Goal: Task Accomplishment & Management: Use online tool/utility

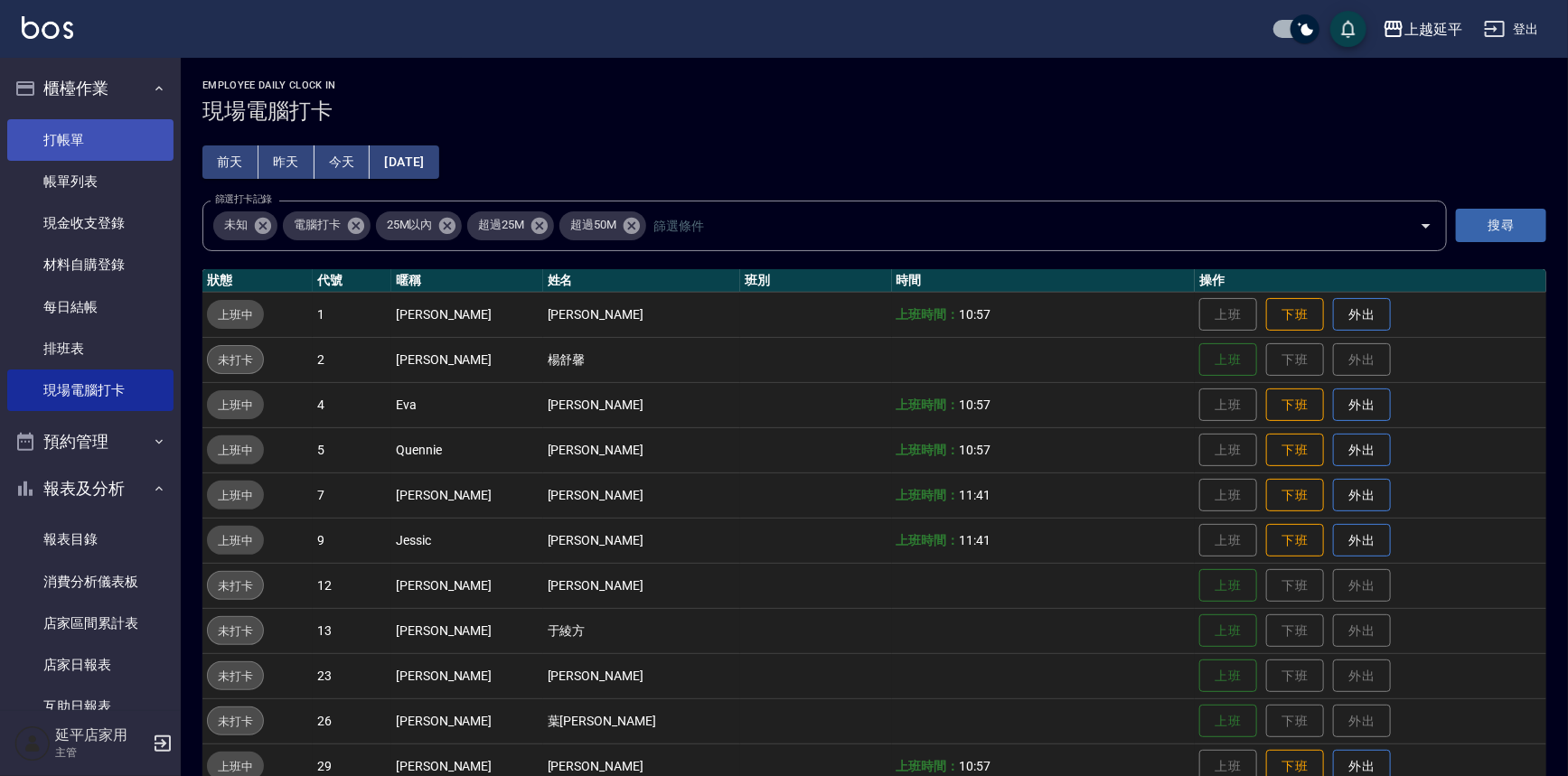
click at [74, 135] on link "打帳單" at bounding box center [90, 139] width 166 height 41
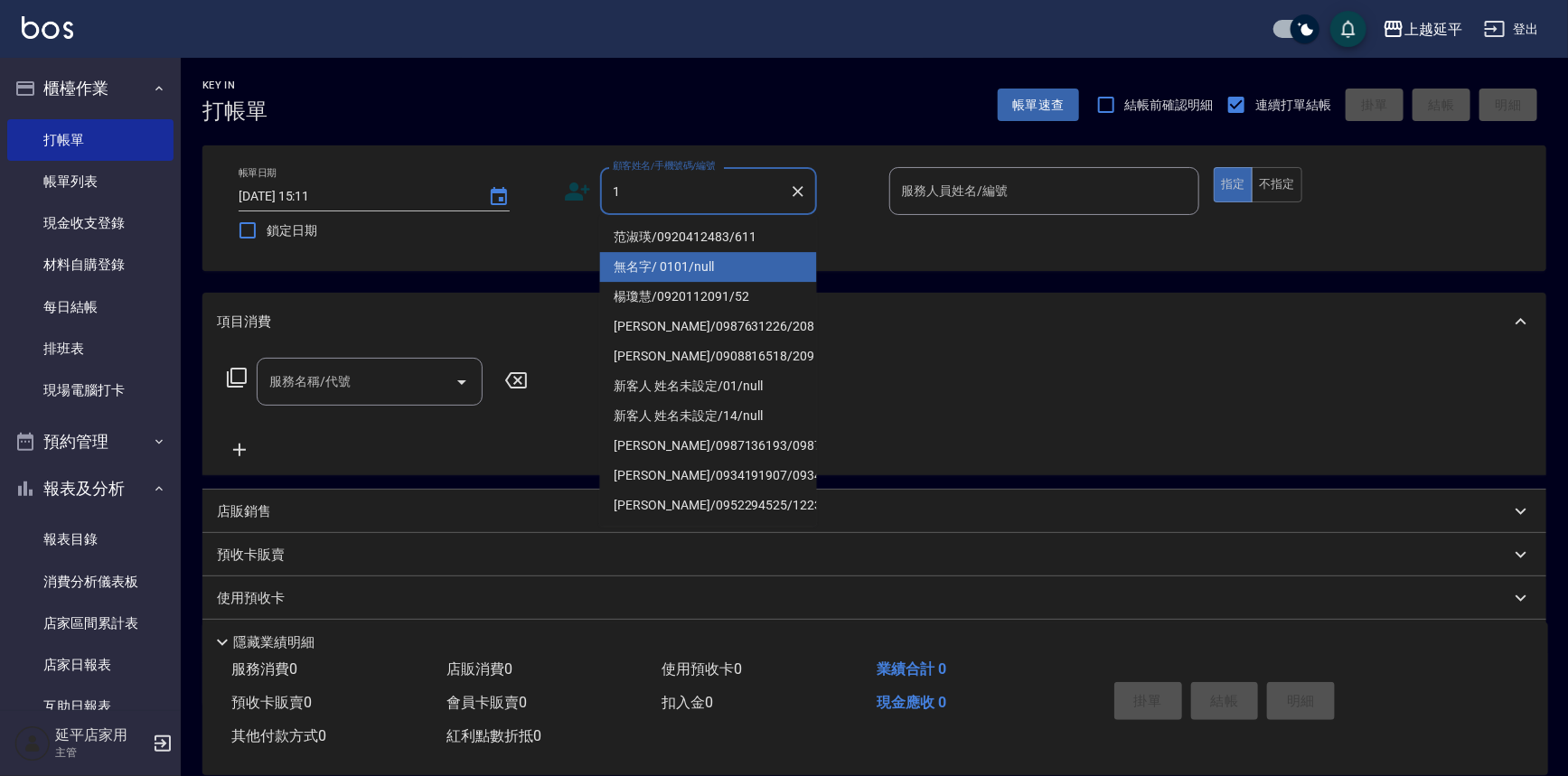
click at [660, 257] on li "無名字/ 0101/null" at bounding box center [708, 267] width 217 height 30
type input "無名字/ 0101/null"
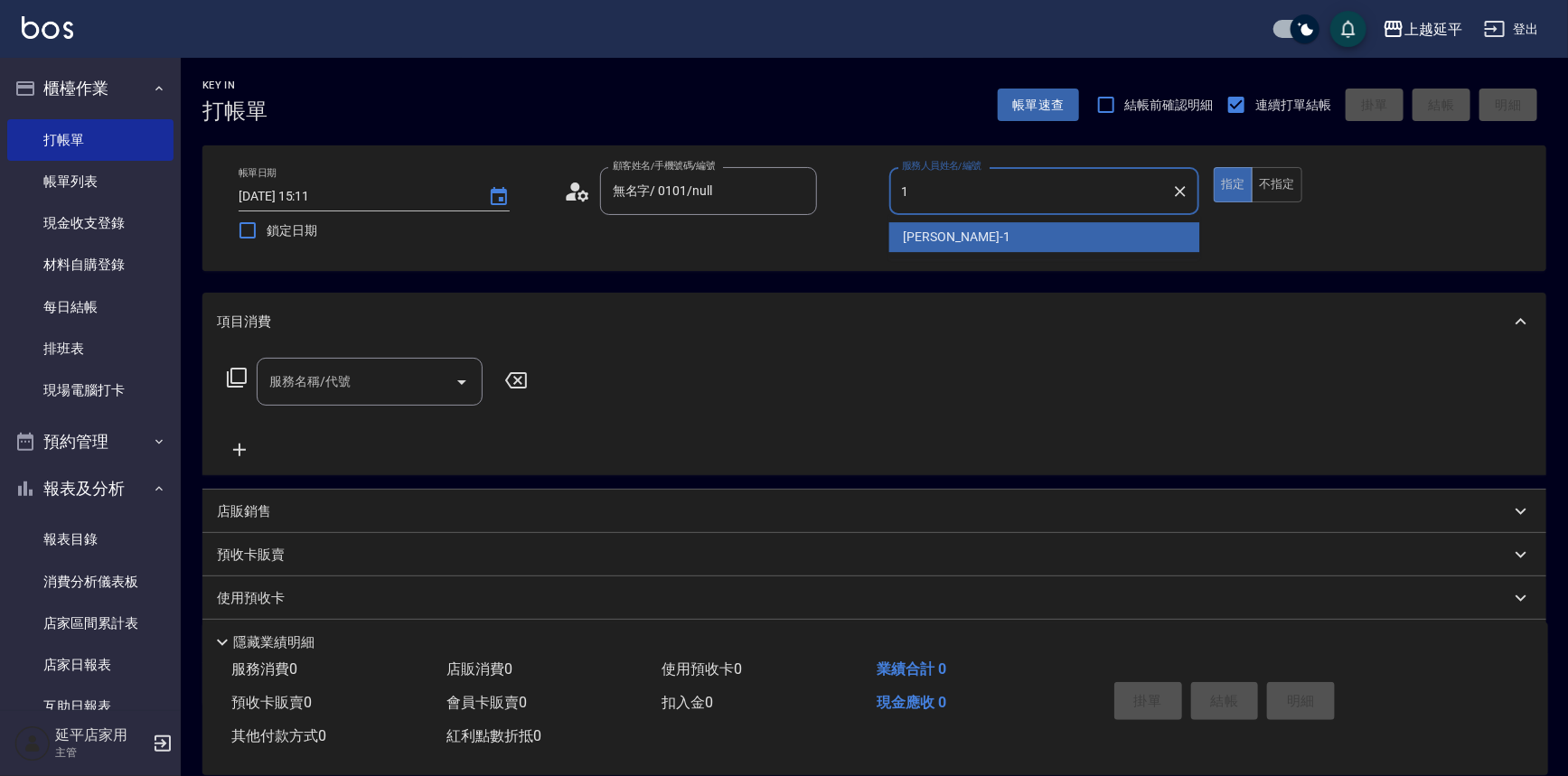
click at [921, 241] on span "[PERSON_NAME]-1" at bounding box center [957, 237] width 107 height 19
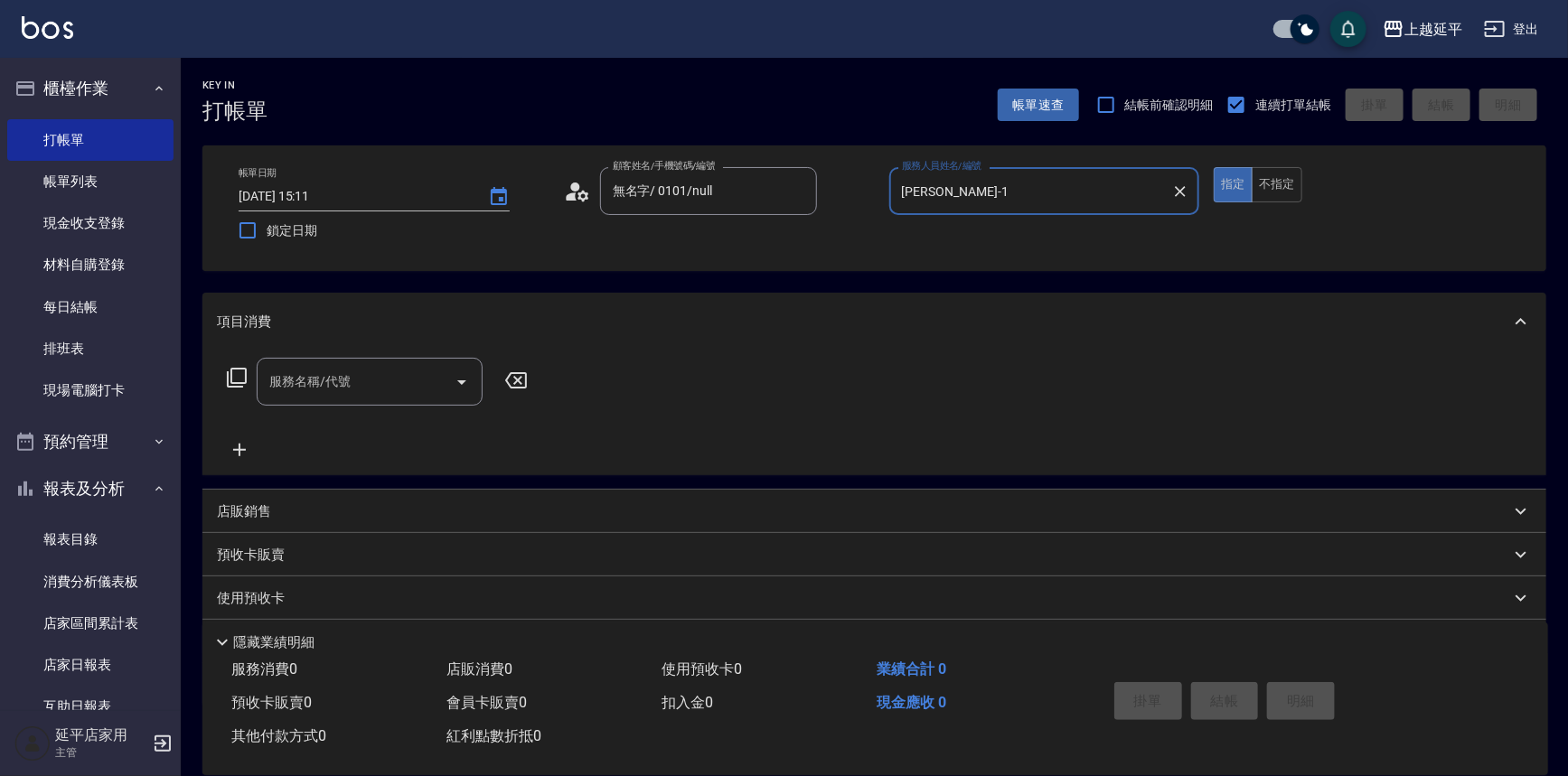
click at [464, 388] on icon "Open" at bounding box center [462, 382] width 22 height 22
type input "[PERSON_NAME]-1"
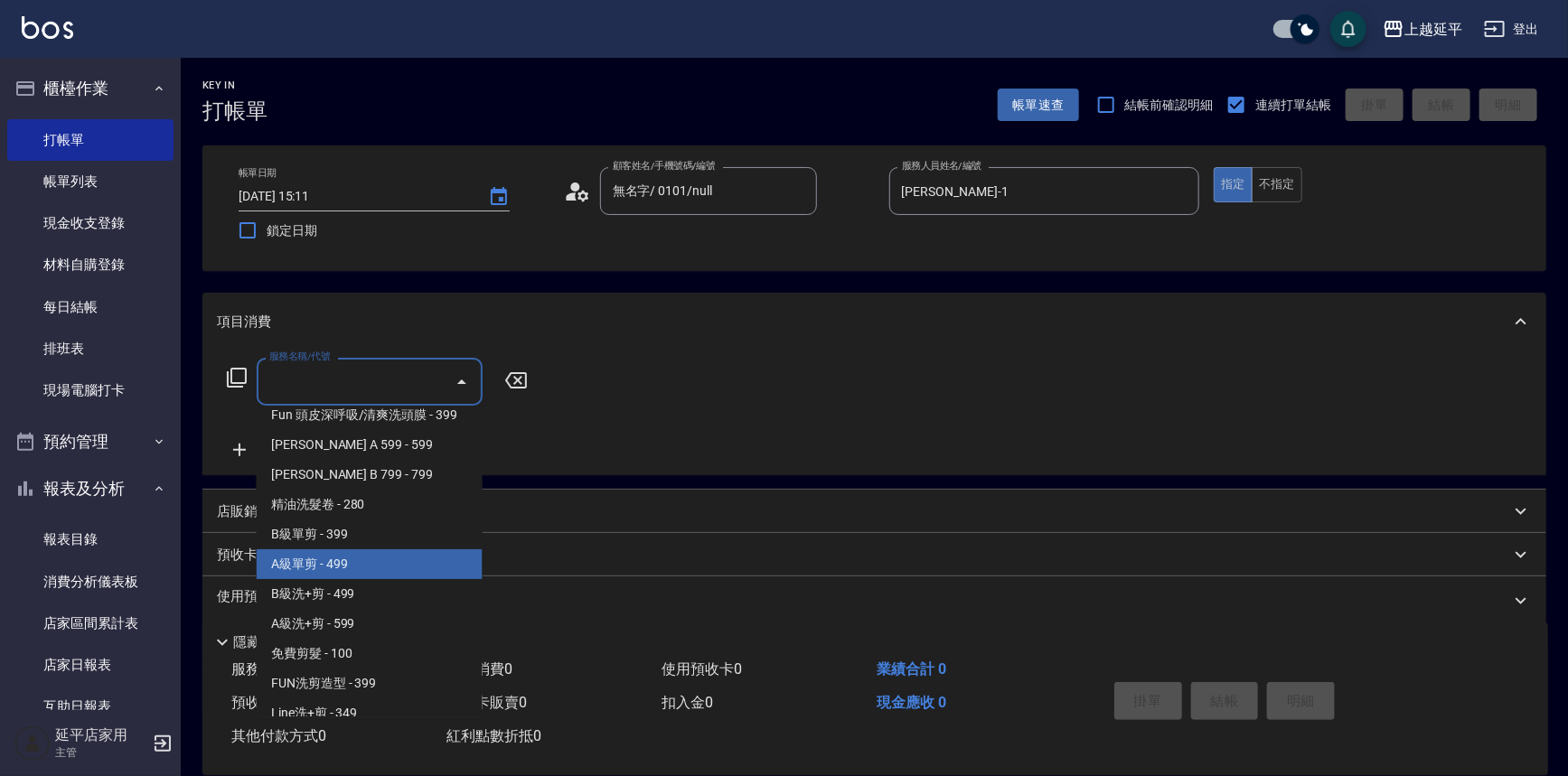
scroll to position [575, 0]
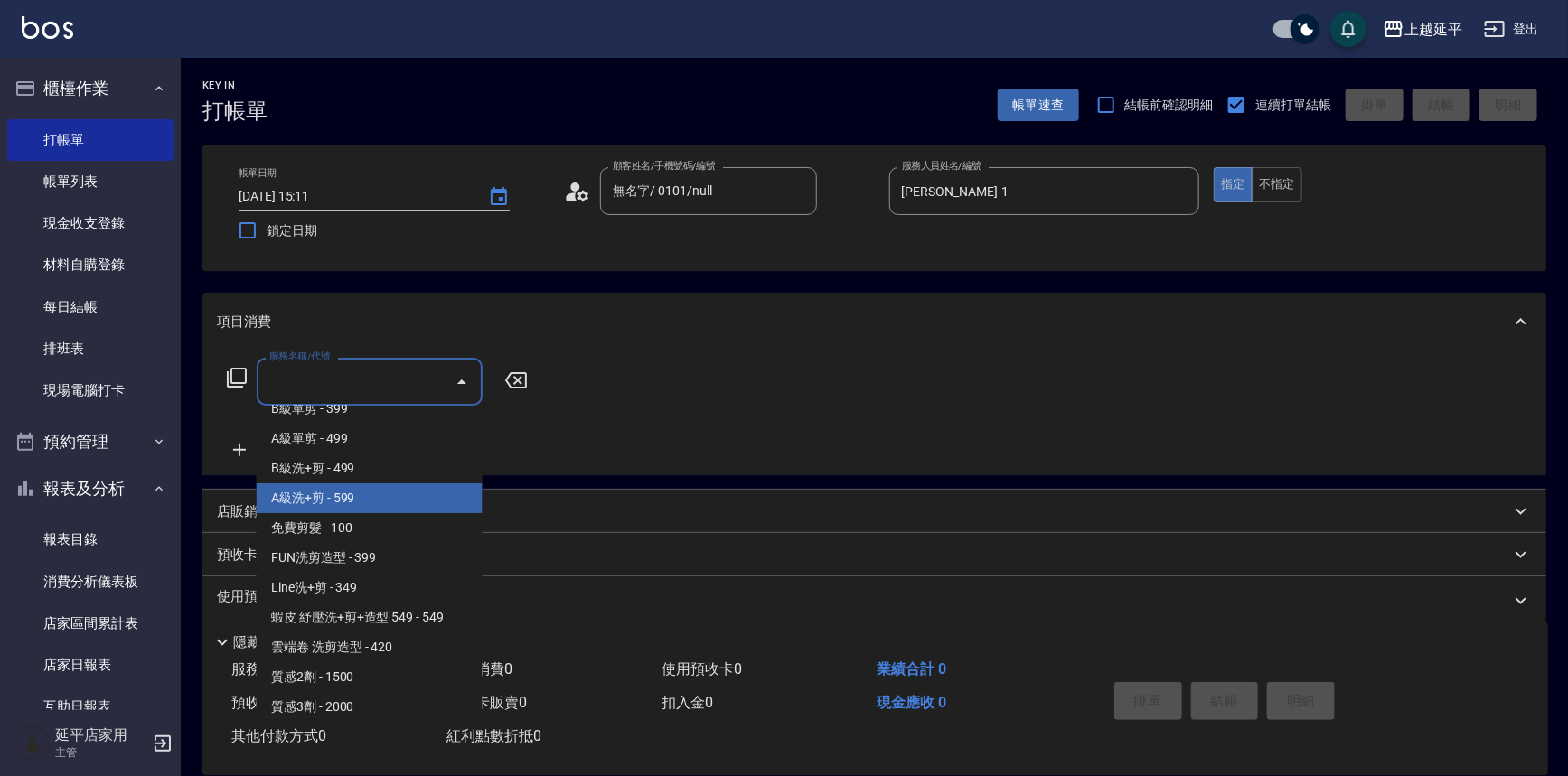
click at [324, 505] on span "A級洗+剪 - 599" at bounding box center [368, 498] width 226 height 30
type input "A級洗+剪(204)"
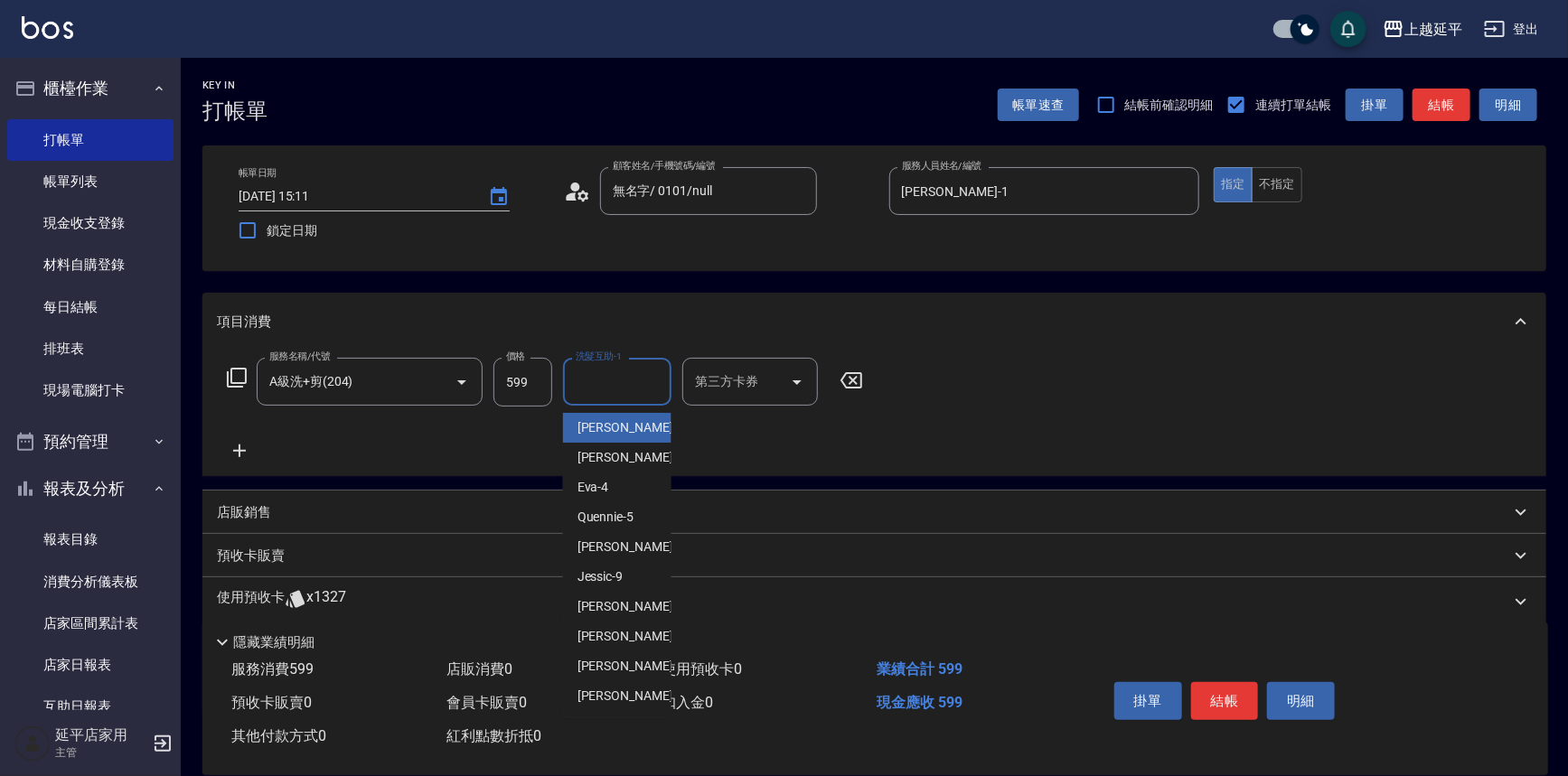
click at [601, 379] on div "洗髮互助-1 洗髮互助-1" at bounding box center [617, 382] width 108 height 48
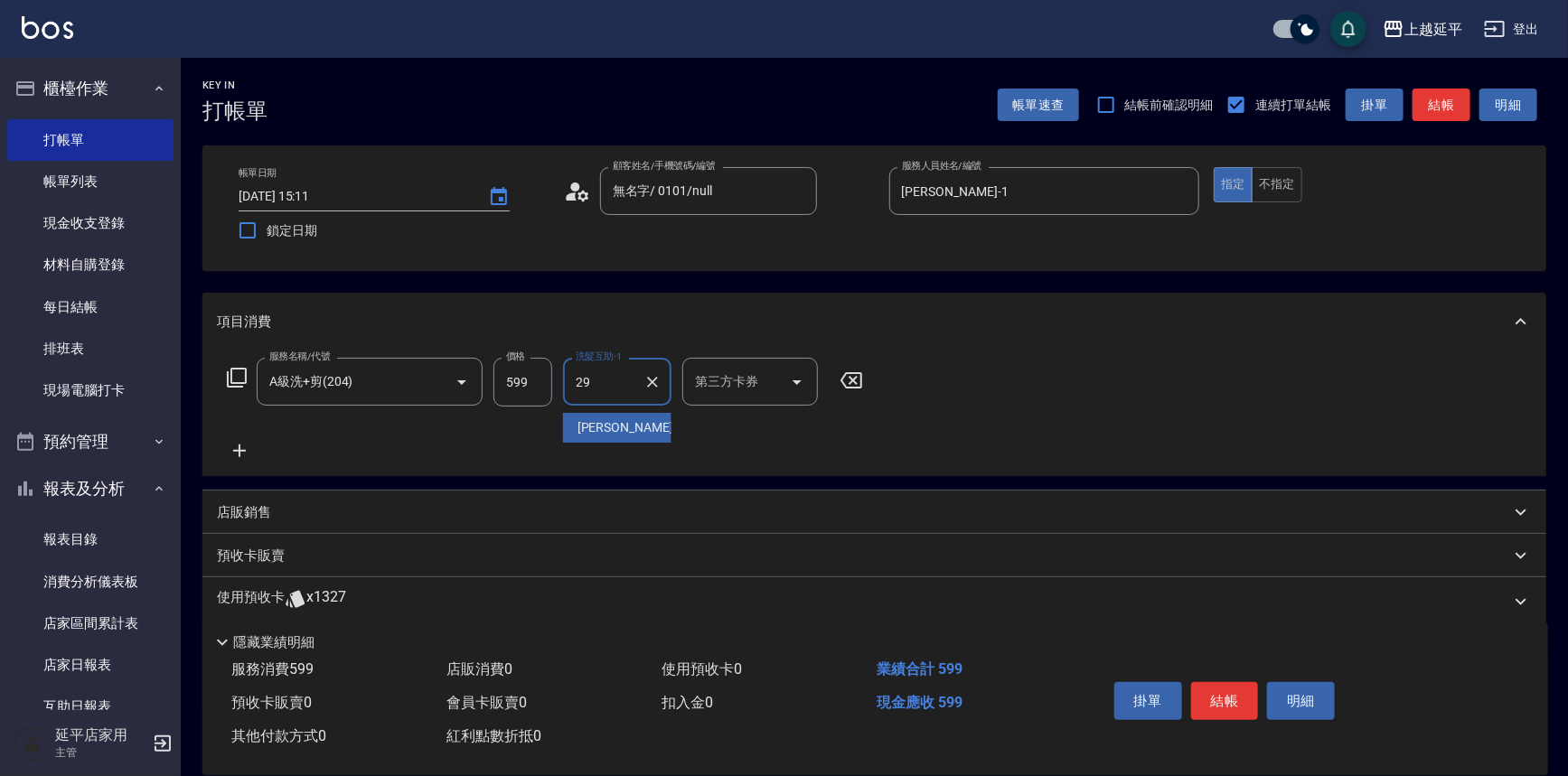
click at [632, 432] on div "丞宗 -29" at bounding box center [617, 427] width 108 height 30
type input "丞宗-29"
click at [1211, 698] on button "結帳" at bounding box center [1224, 701] width 68 height 38
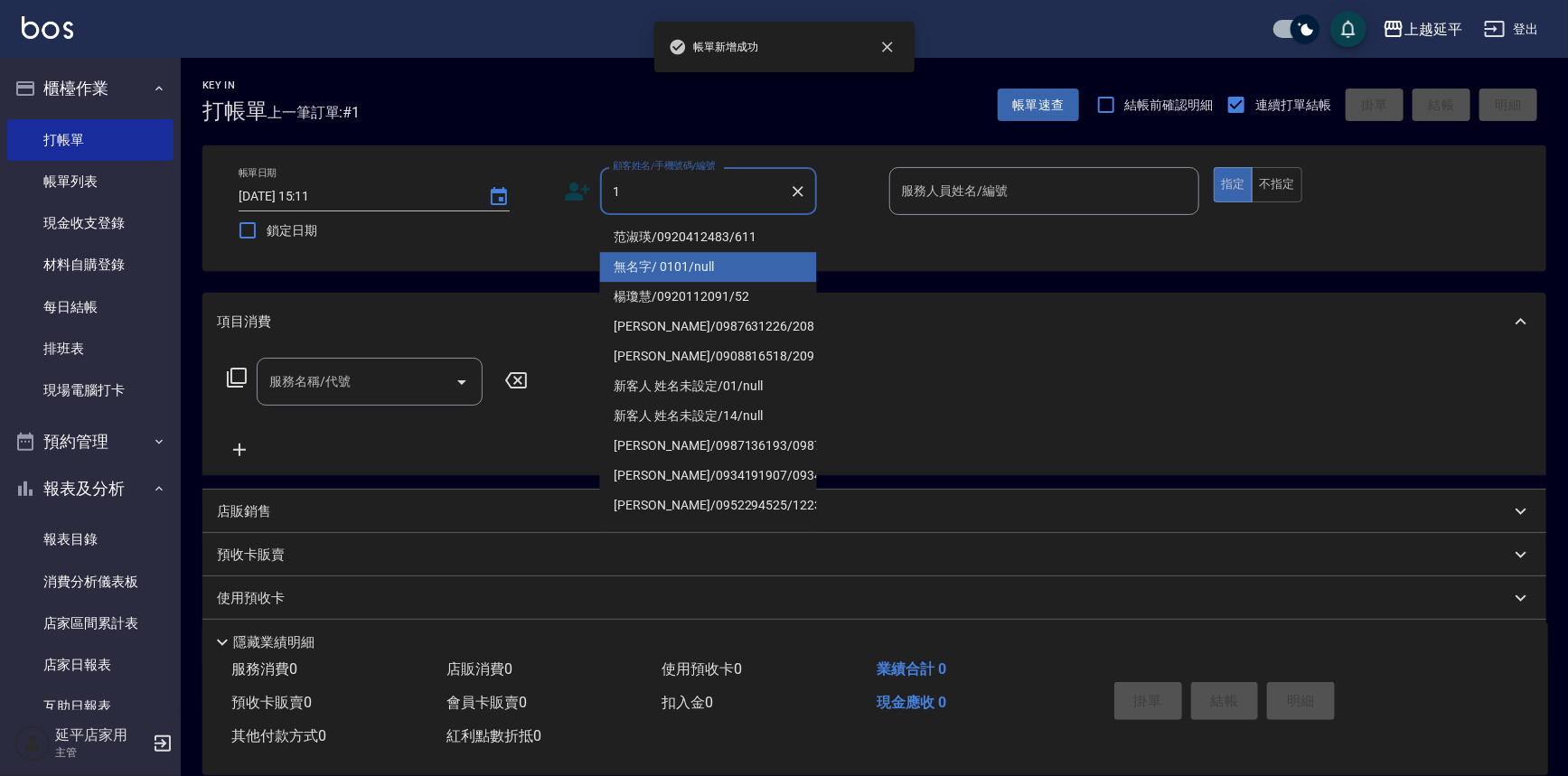
click at [660, 262] on li "無名字/ 0101/null" at bounding box center [708, 267] width 217 height 30
type input "無名字/ 0101/null"
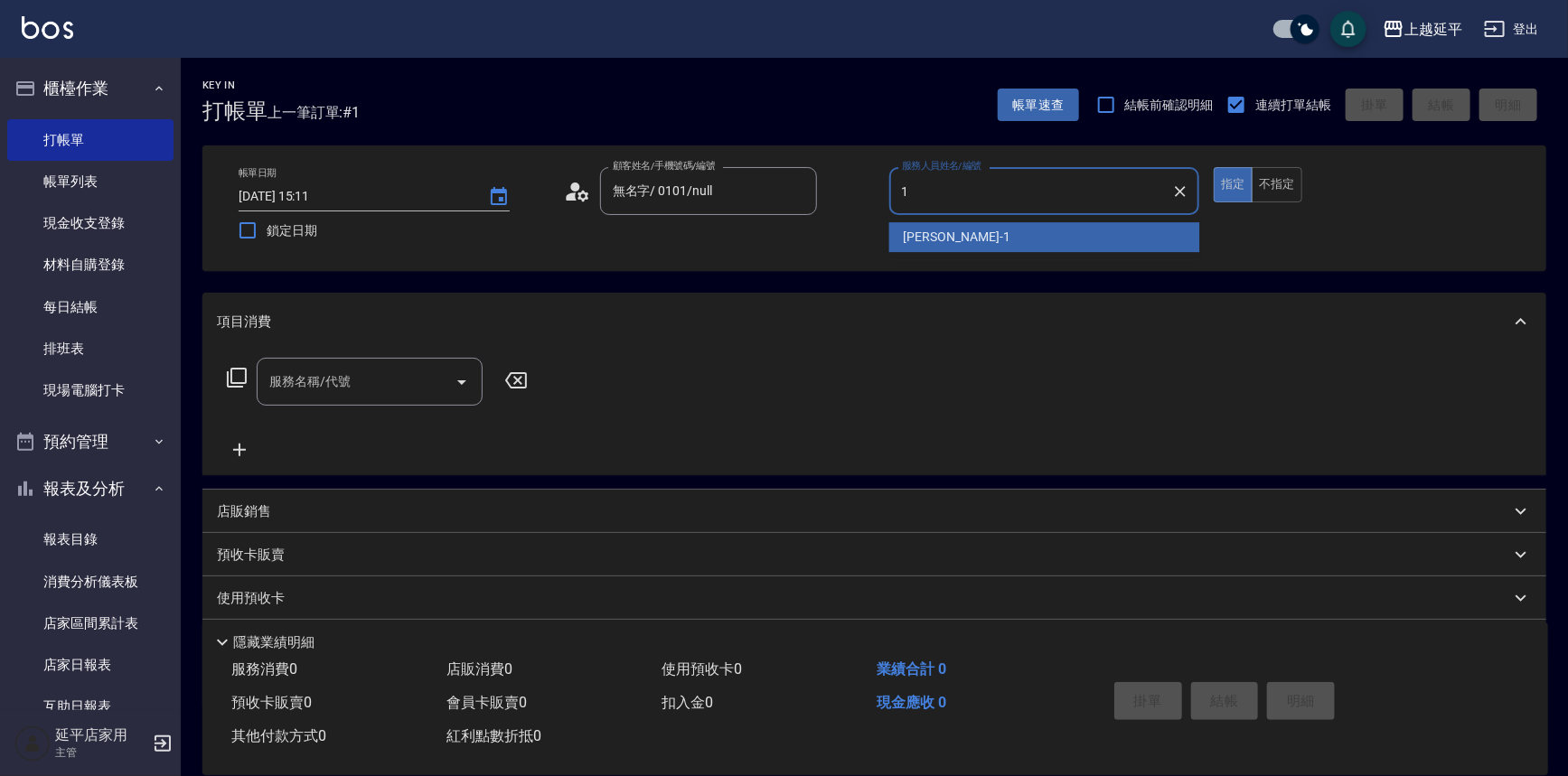
click at [925, 247] on div "[PERSON_NAME]-1" at bounding box center [1045, 237] width 311 height 30
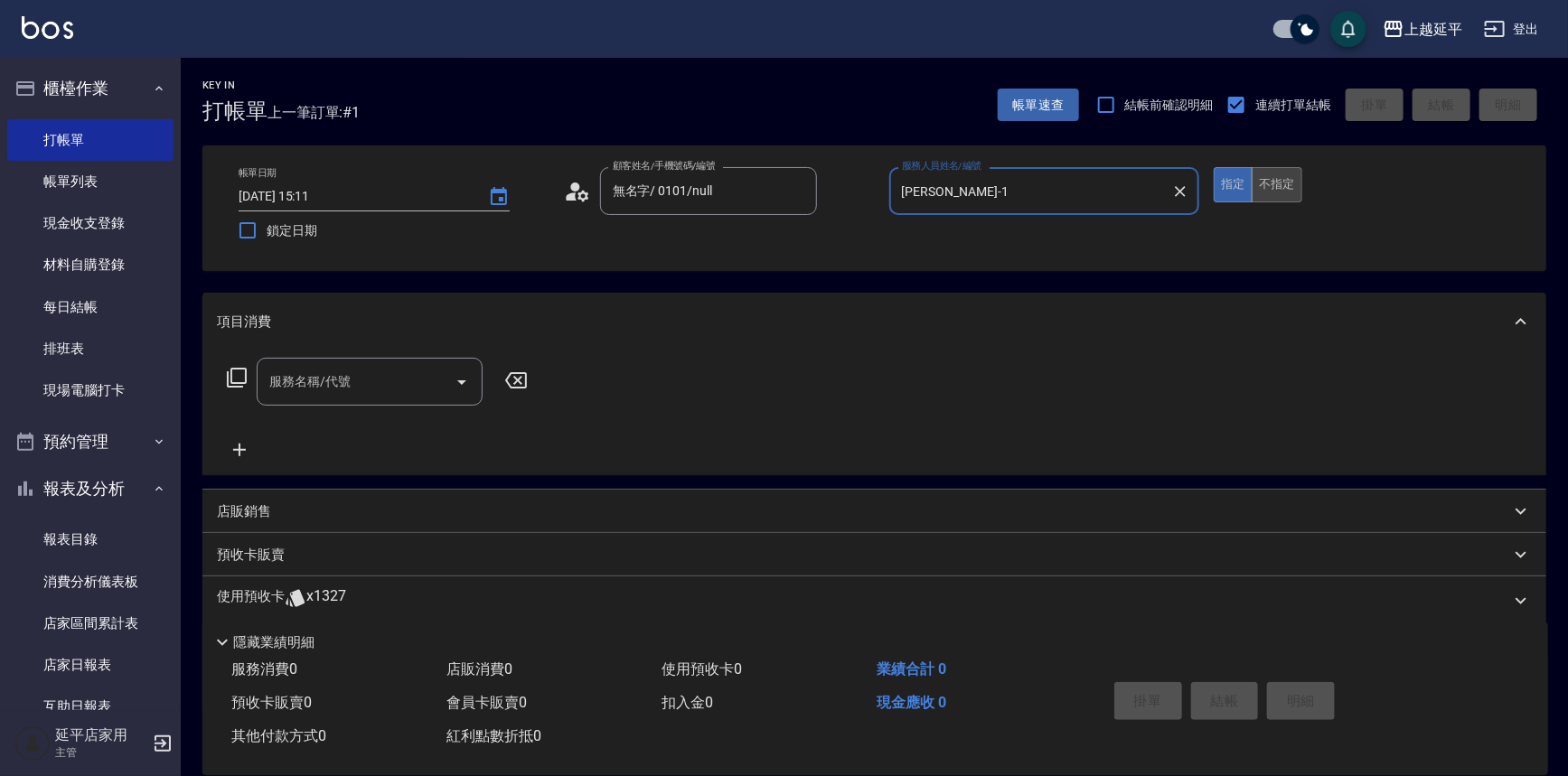
type input "[PERSON_NAME]-1"
click at [1279, 191] on button "不指定" at bounding box center [1276, 184] width 51 height 35
click at [226, 380] on icon at bounding box center [236, 377] width 20 height 20
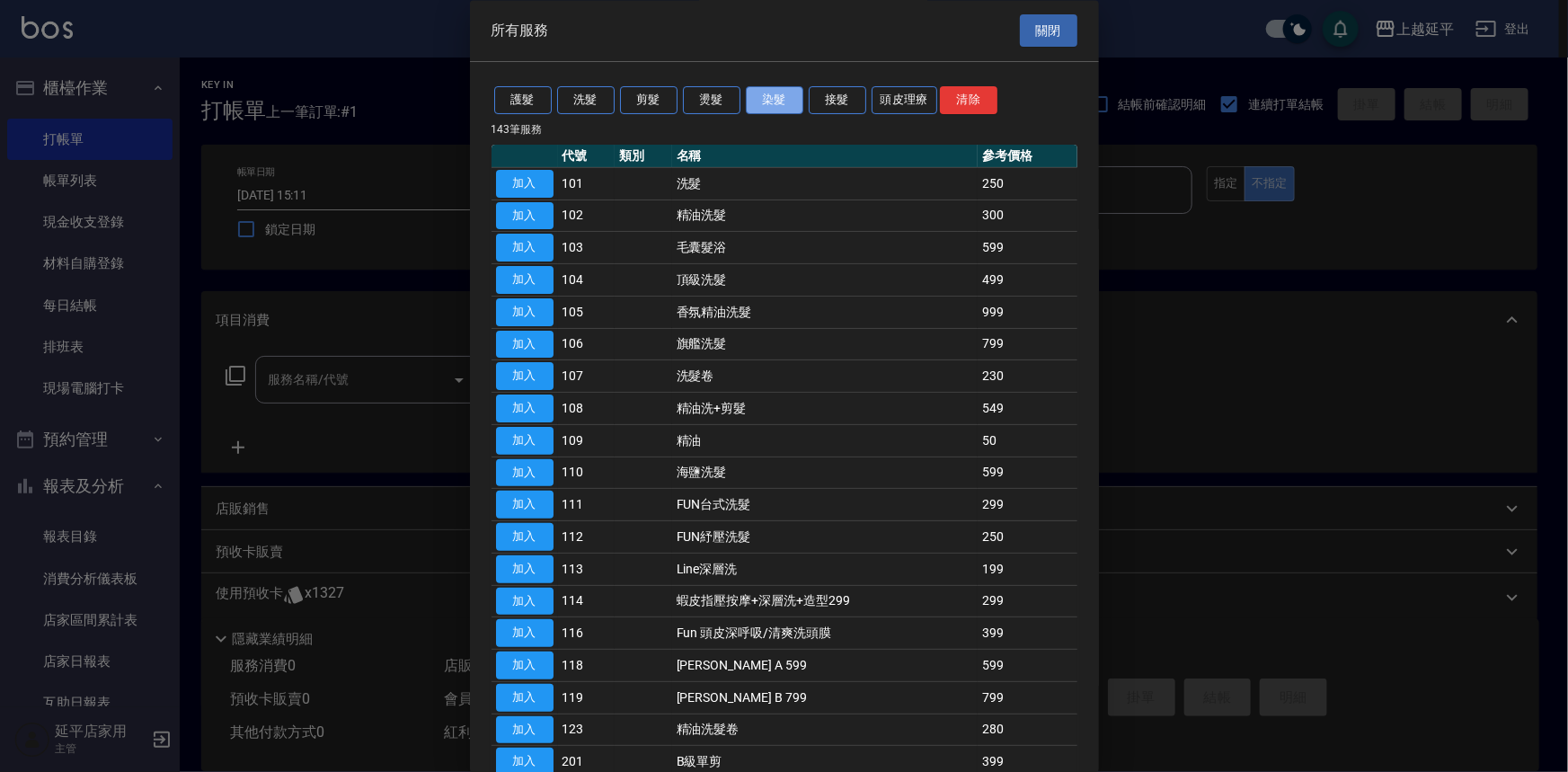
click at [772, 97] on button "染髮" at bounding box center [774, 100] width 57 height 28
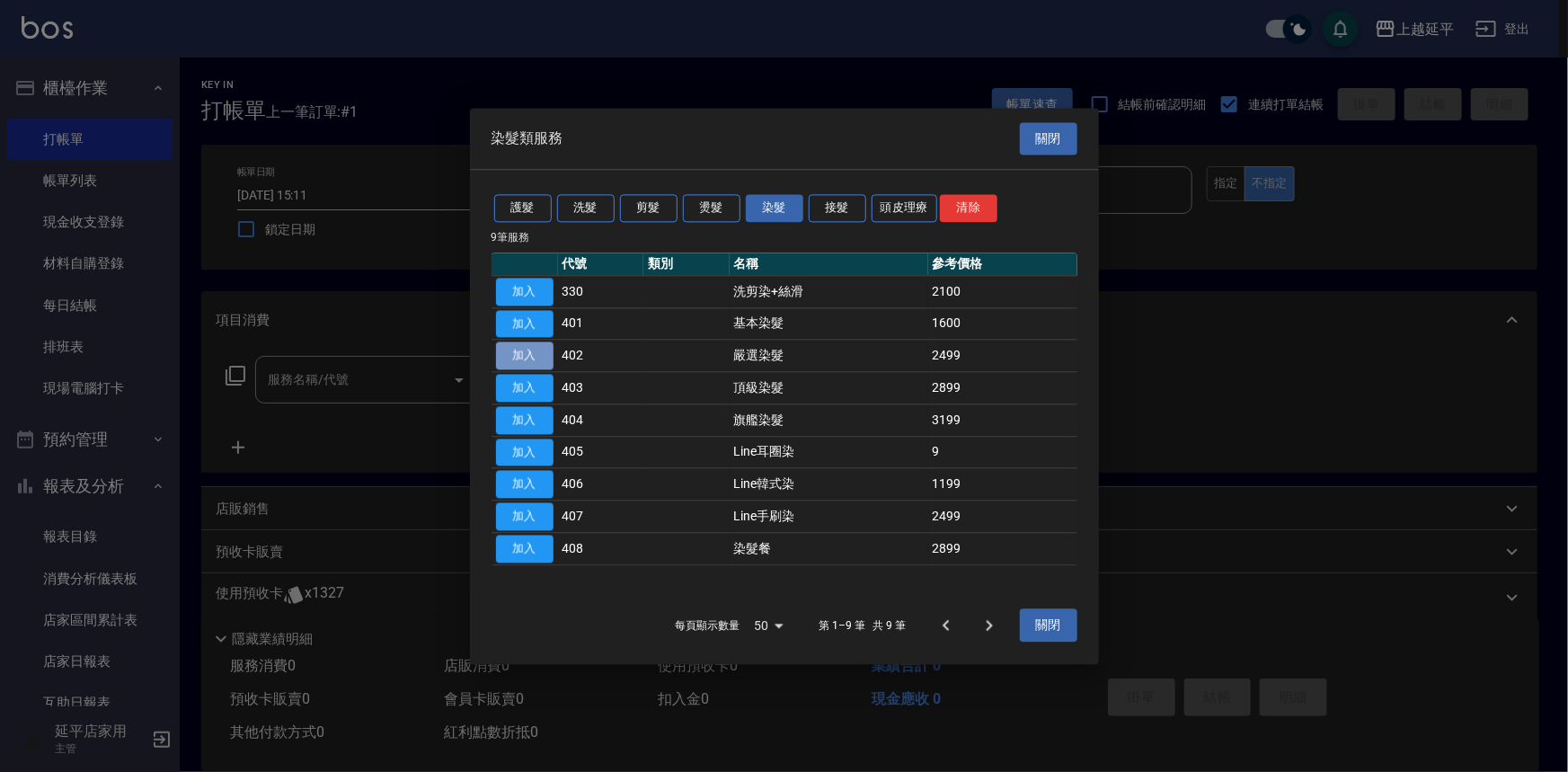
click at [542, 361] on button "加入" at bounding box center [525, 356] width 57 height 28
type input "嚴選染髮(402)"
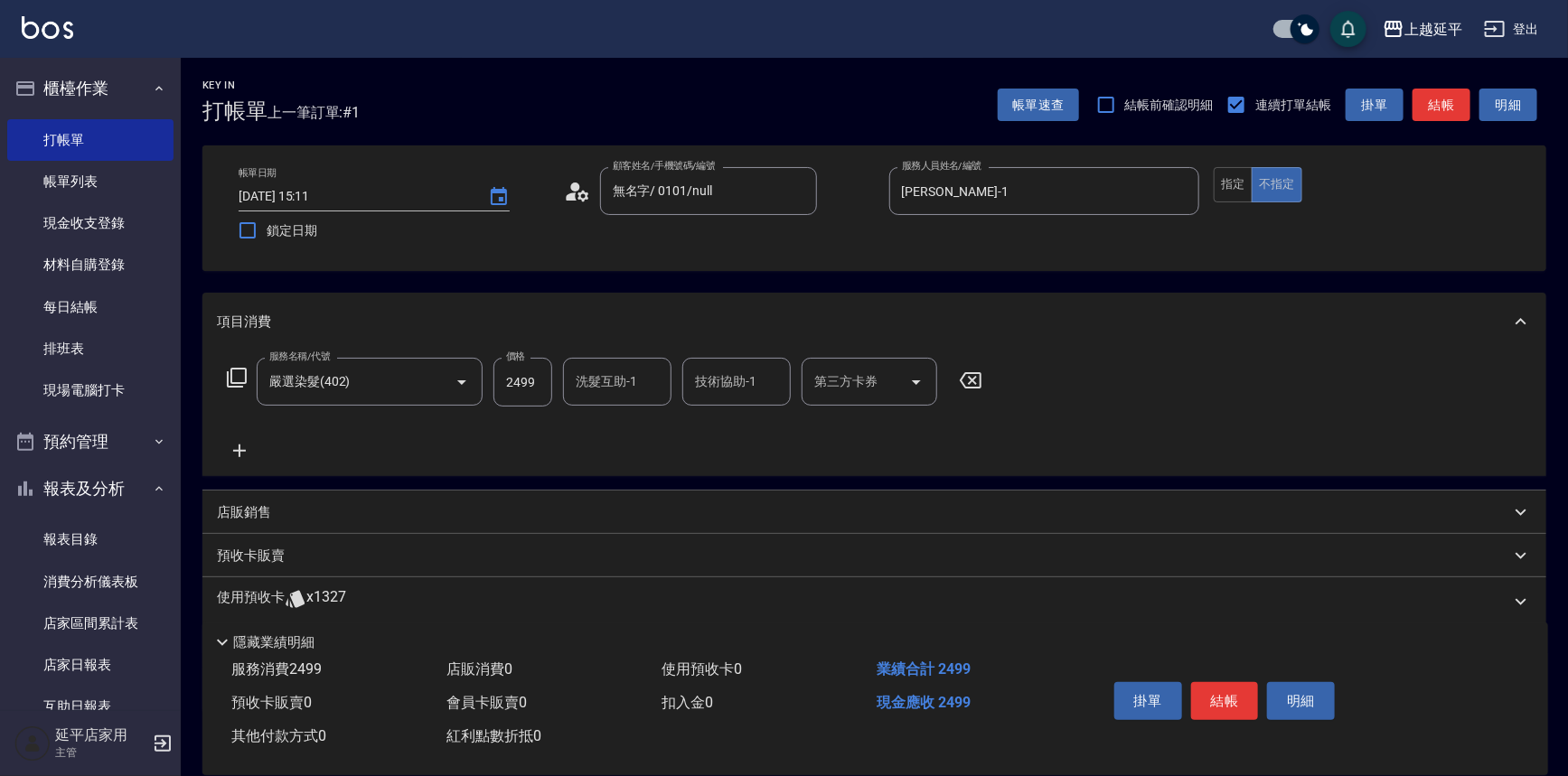
click at [714, 381] on input "技術協助-1" at bounding box center [737, 381] width 92 height 32
click at [753, 426] on div "丞宗 -29" at bounding box center [736, 427] width 108 height 30
type input "丞宗-29"
click at [1229, 703] on button "結帳" at bounding box center [1224, 701] width 68 height 38
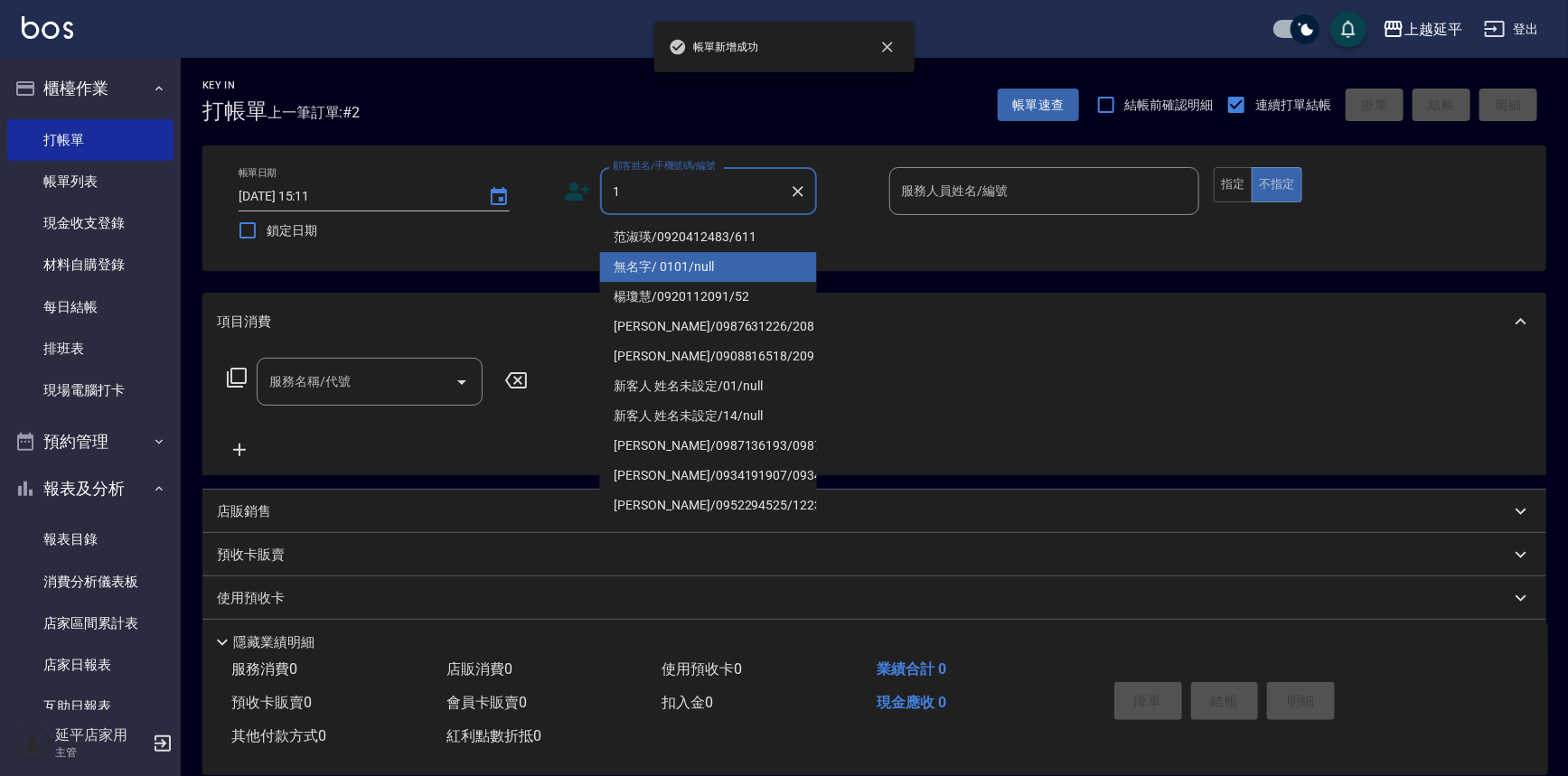
click at [668, 271] on li "無名字/ 0101/null" at bounding box center [708, 267] width 217 height 30
type input "無名字/ 0101/null"
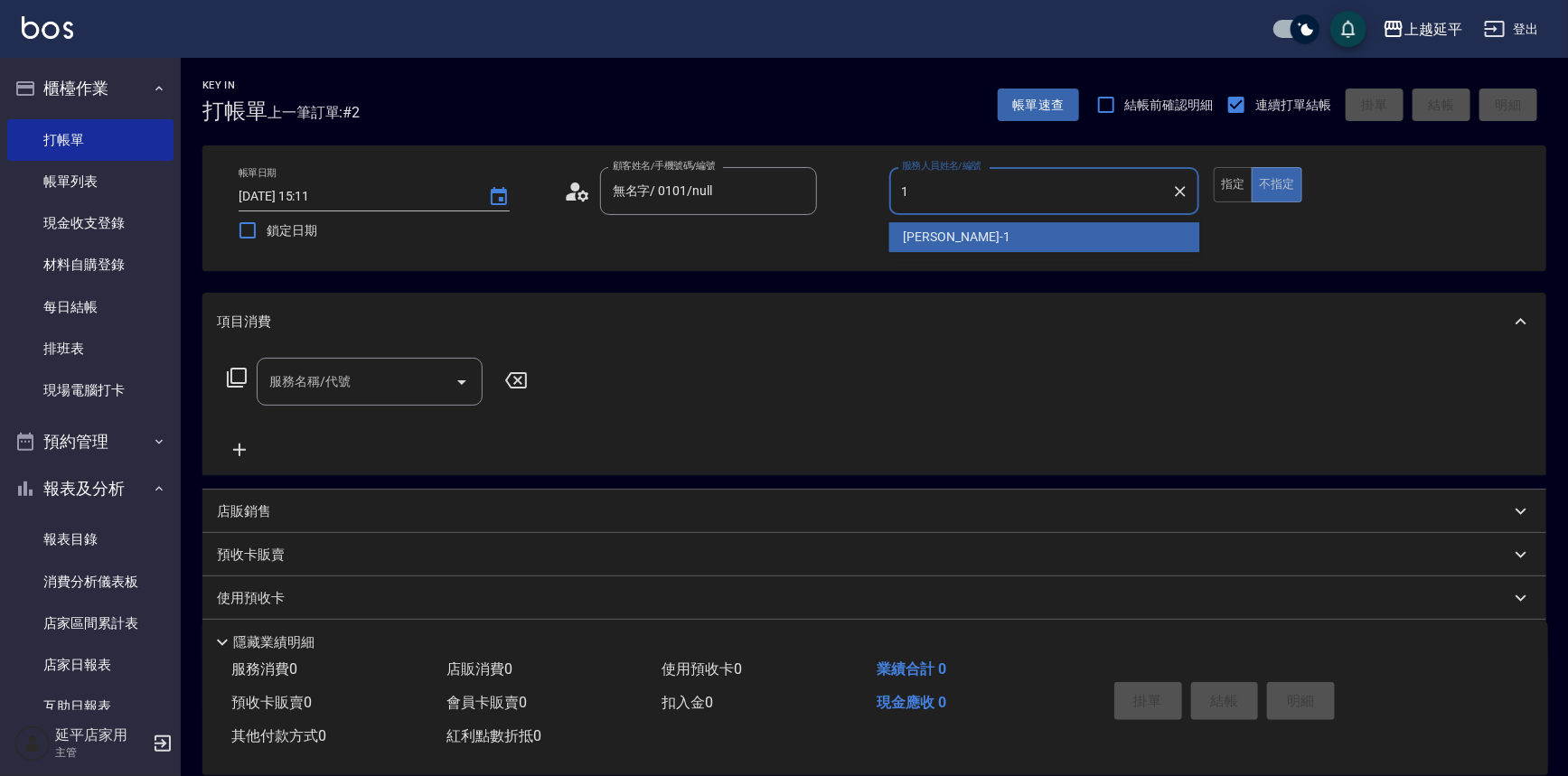
click at [904, 237] on span "[PERSON_NAME]-1" at bounding box center [957, 237] width 107 height 19
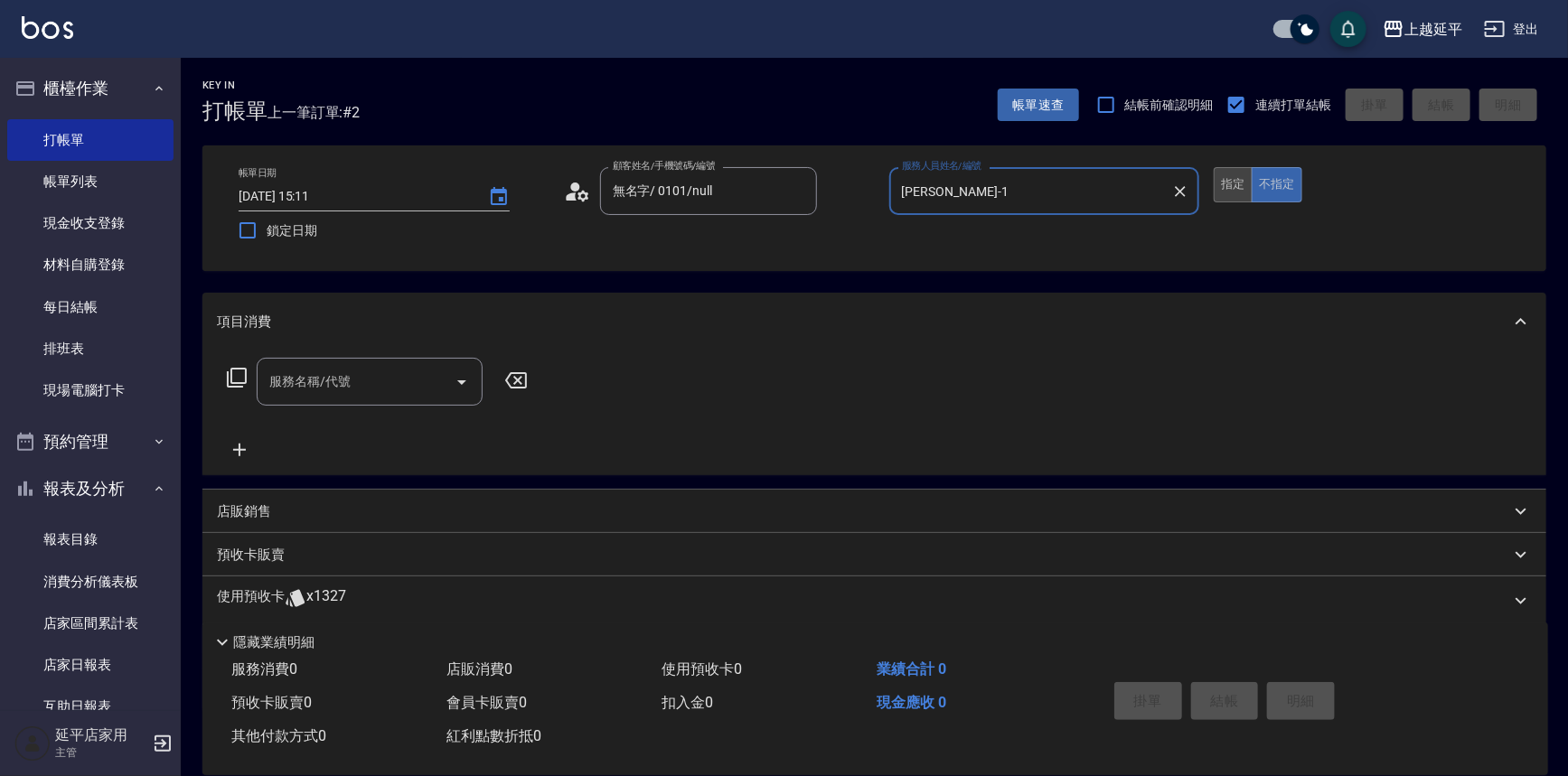
type input "[PERSON_NAME]-1"
click at [1238, 189] on button "指定" at bounding box center [1233, 184] width 38 height 35
click at [470, 374] on icon "Open" at bounding box center [462, 382] width 22 height 22
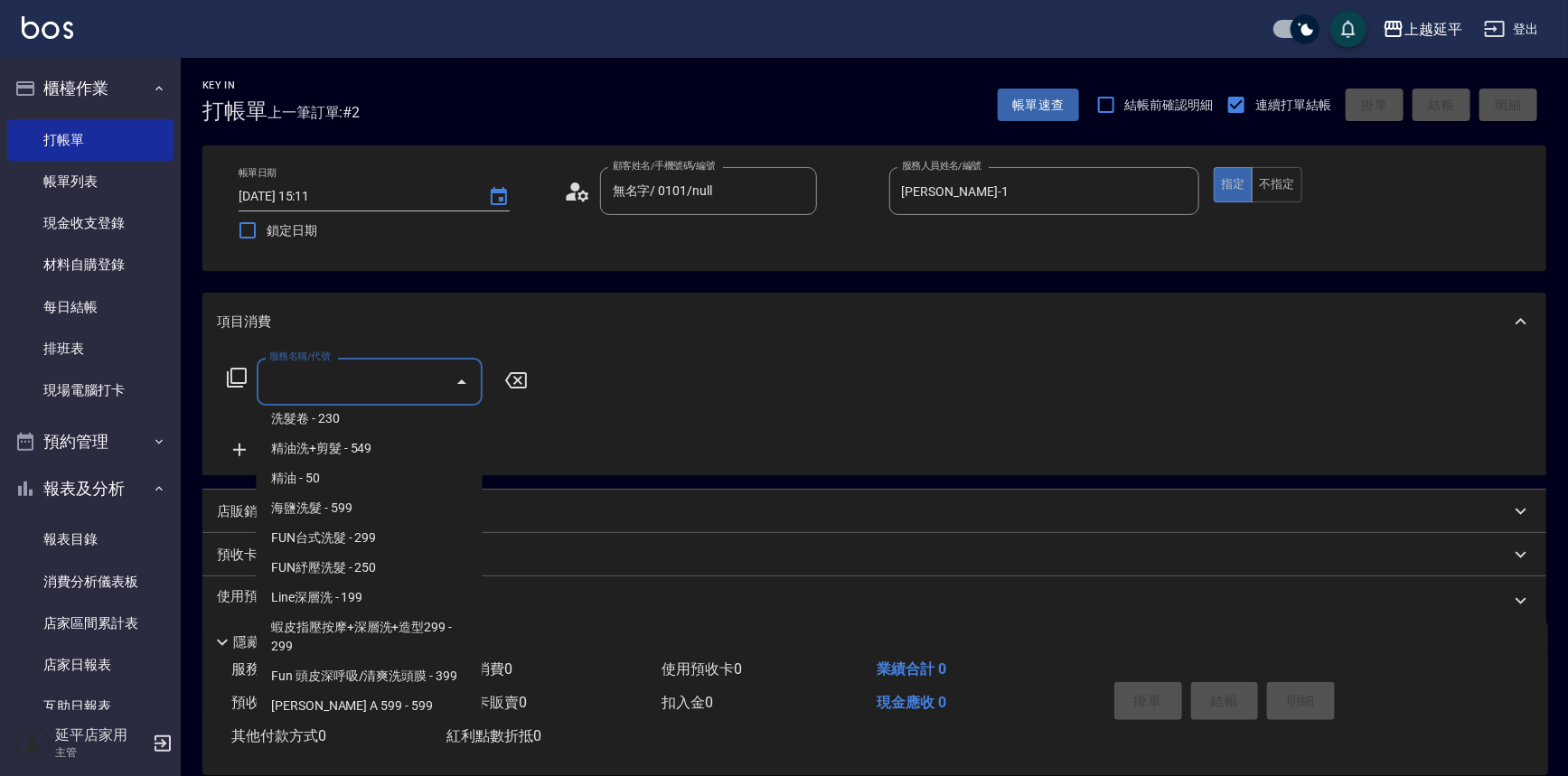
scroll to position [411, 0]
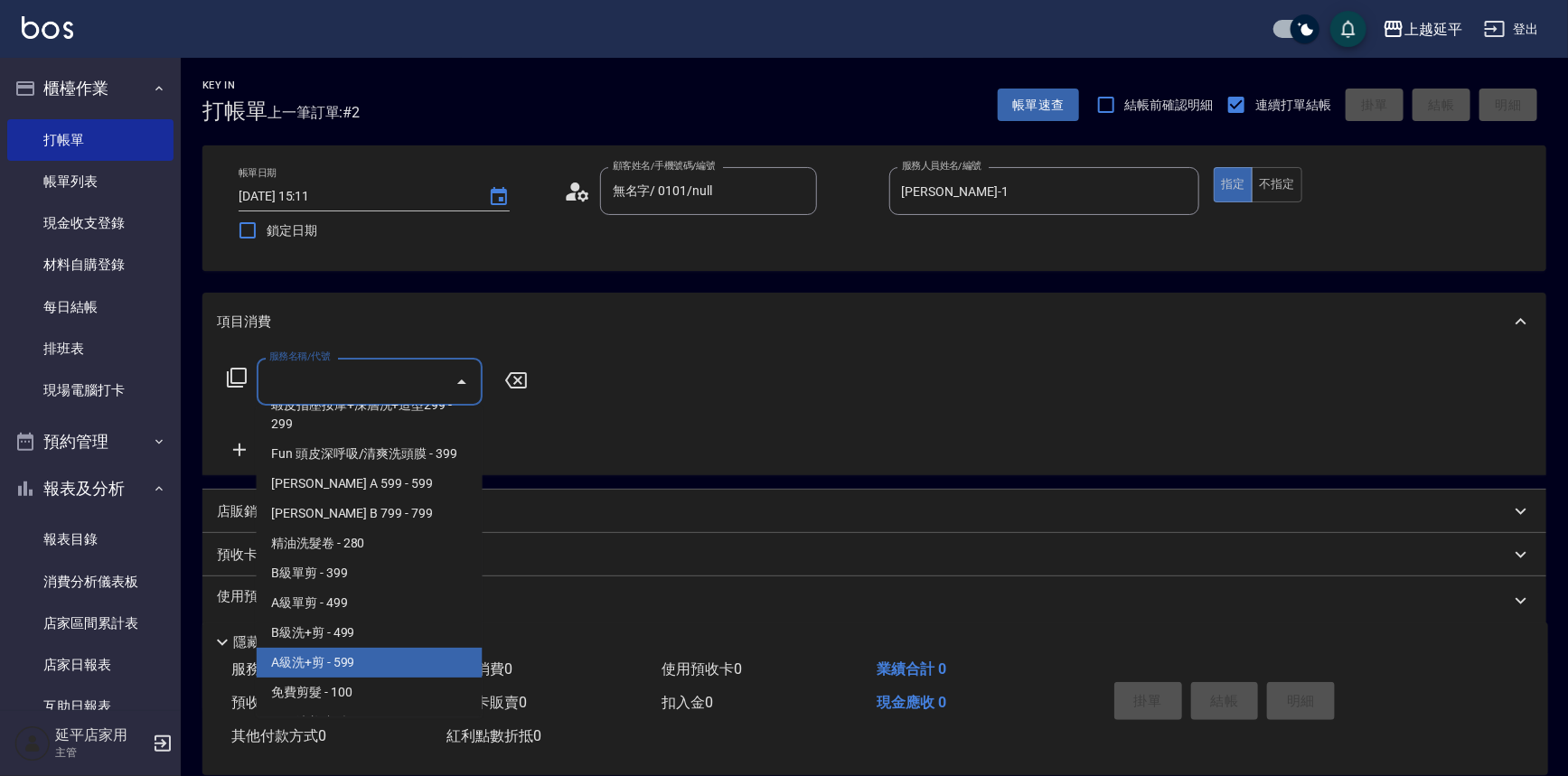
click at [380, 660] on span "A級洗+剪 - 599" at bounding box center [368, 662] width 226 height 30
type input "A級洗+剪(204)"
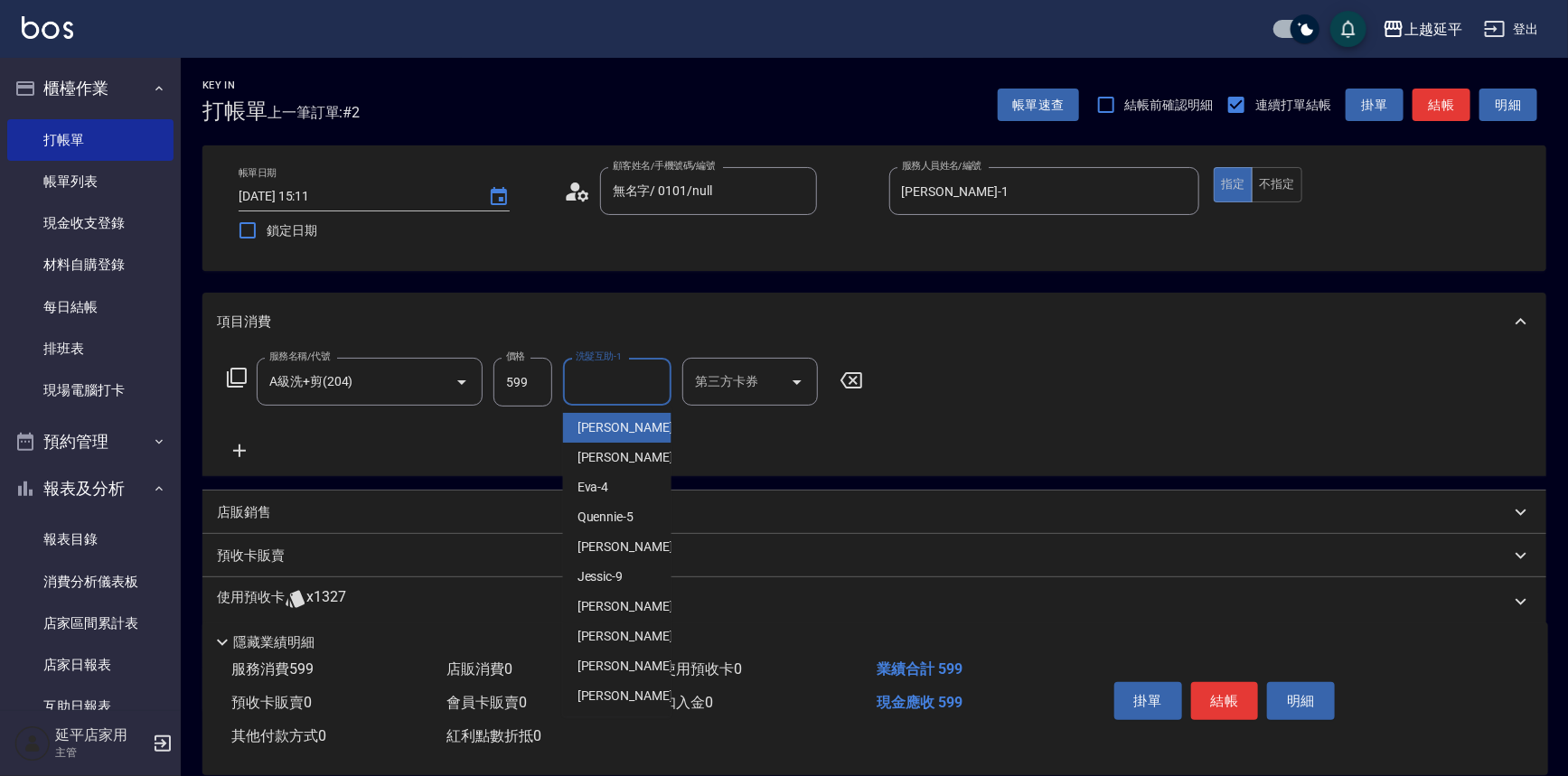
click at [610, 391] on input "洗髮互助-1" at bounding box center [617, 381] width 92 height 32
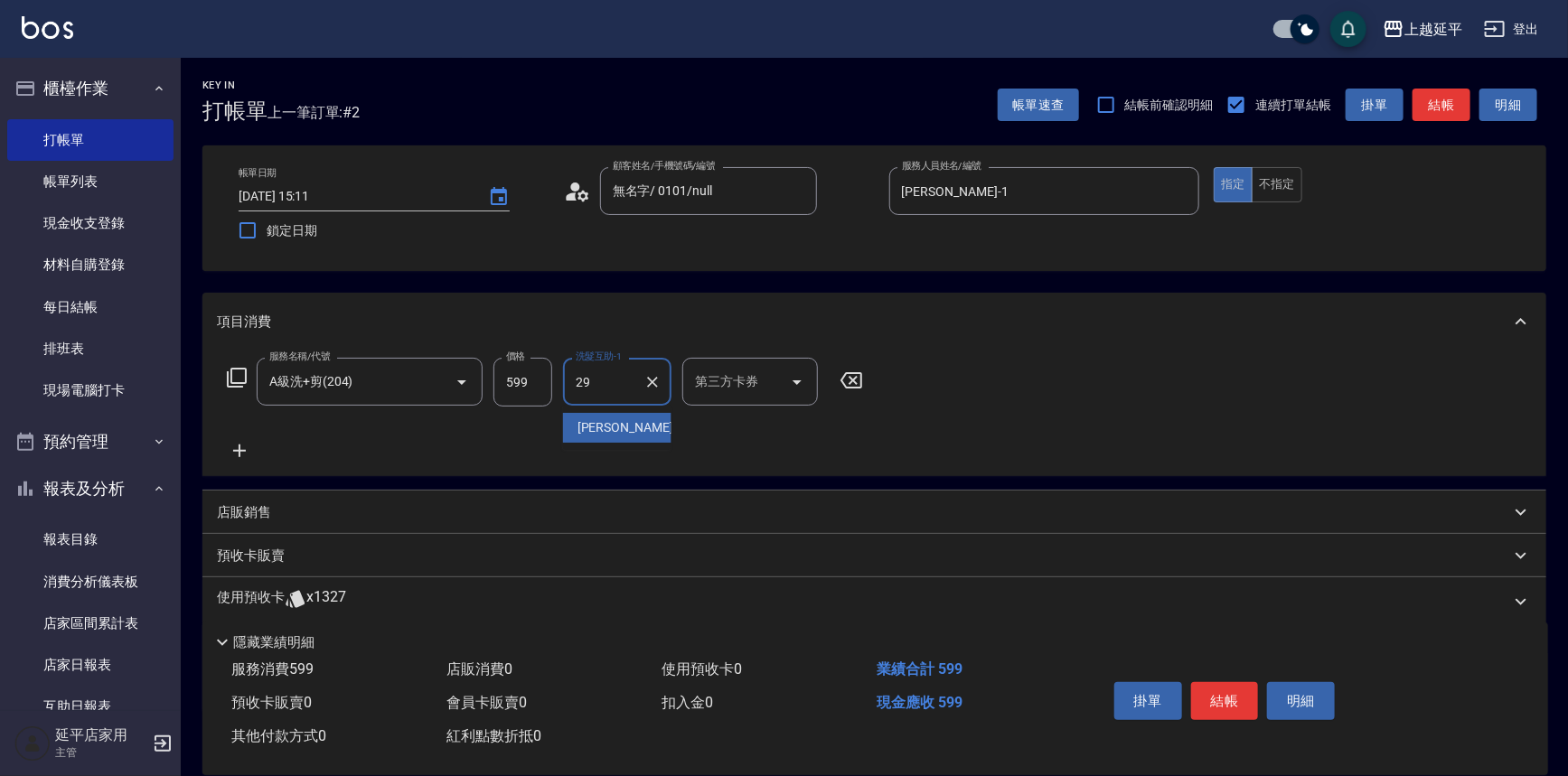
click at [641, 435] on div "丞宗 -29" at bounding box center [617, 427] width 108 height 30
type input "丞宗-29"
click at [1220, 694] on button "結帳" at bounding box center [1224, 701] width 68 height 38
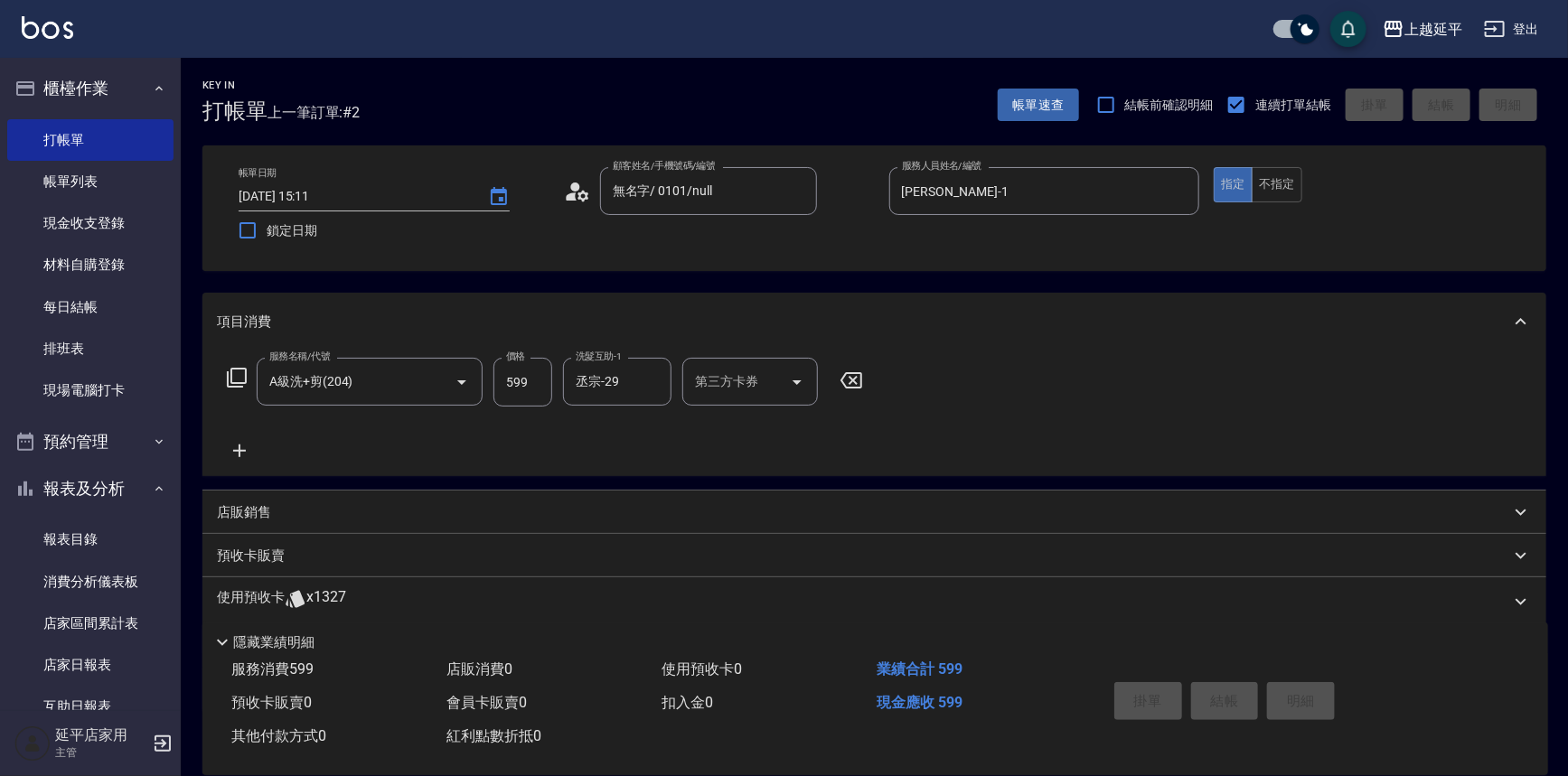
type input "[DATE] 15:12"
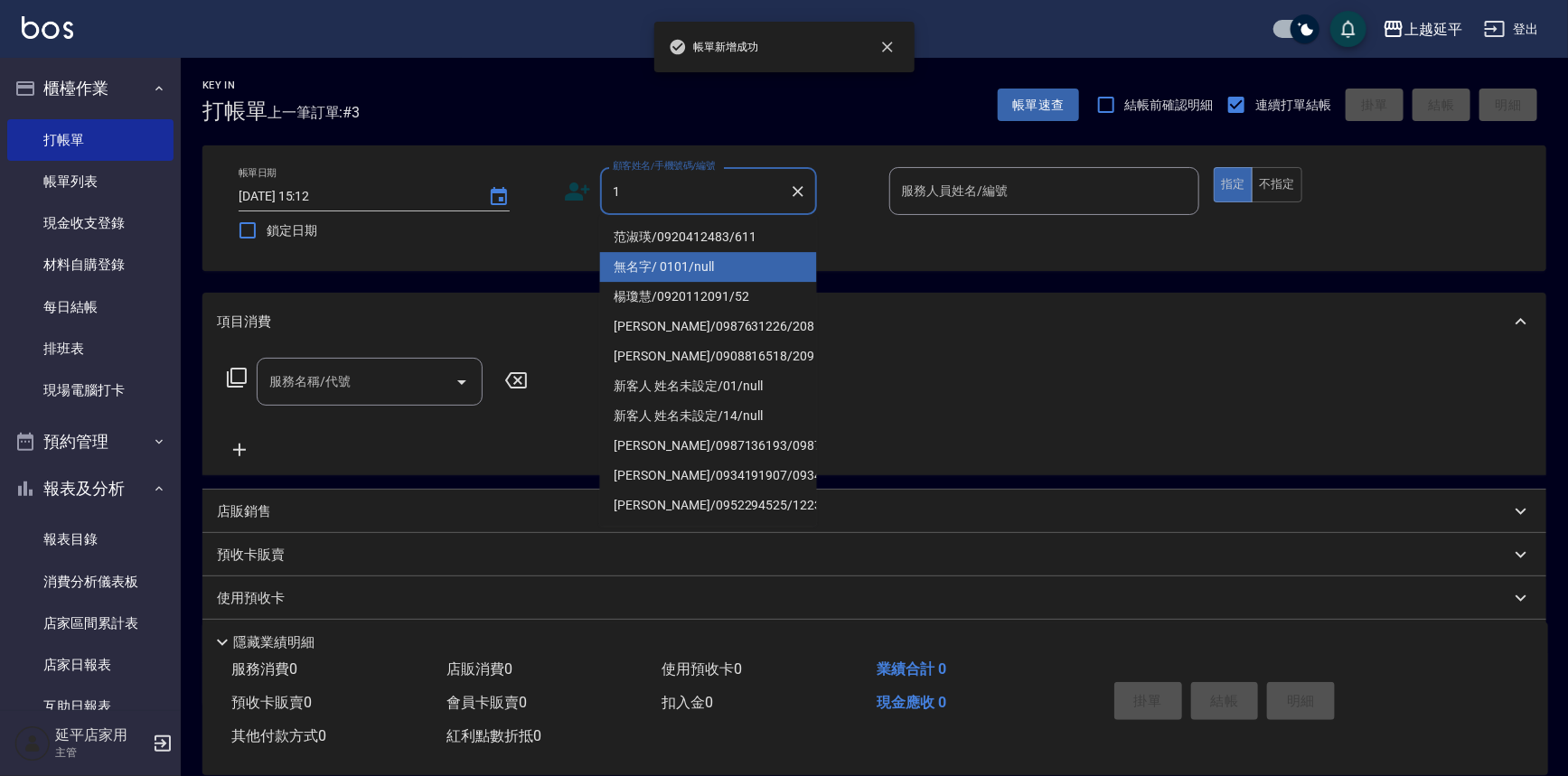
click at [663, 263] on li "無名字/ 0101/null" at bounding box center [708, 267] width 217 height 30
type input "無名字/ 0101/null"
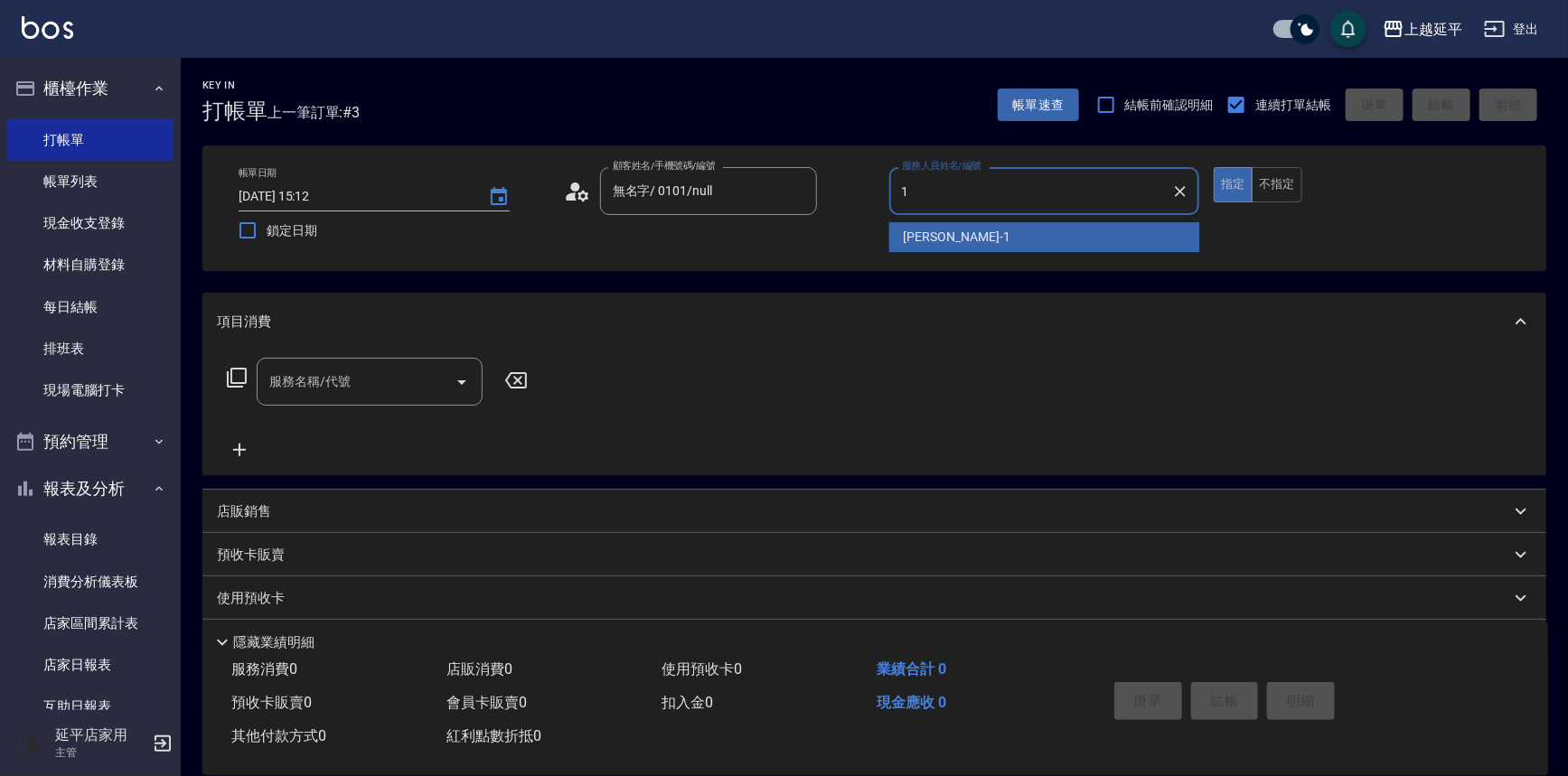
click at [924, 244] on span "[PERSON_NAME]-1" at bounding box center [957, 237] width 107 height 19
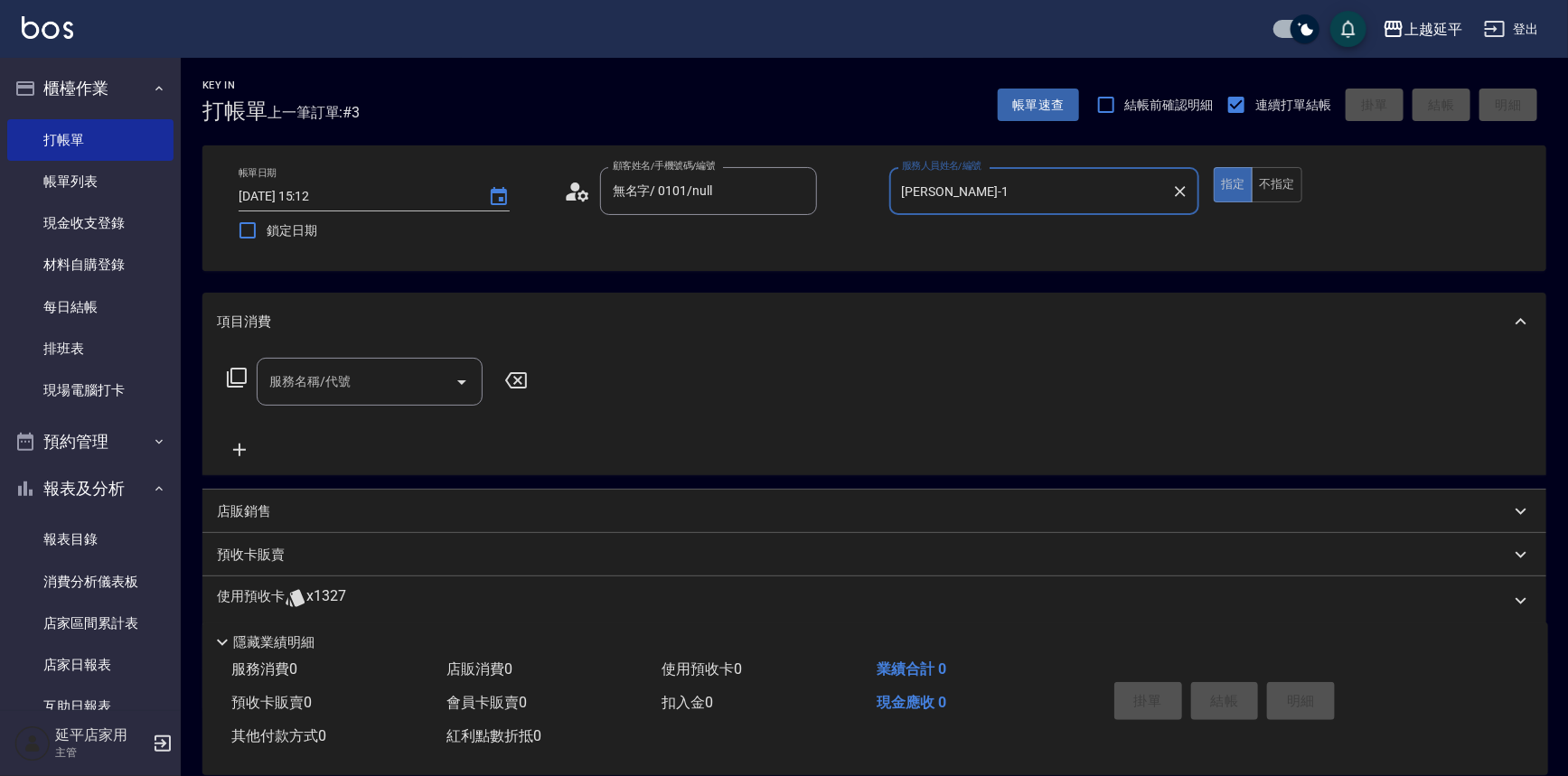
click at [455, 377] on icon "Open" at bounding box center [462, 382] width 22 height 22
type input "[PERSON_NAME]-1"
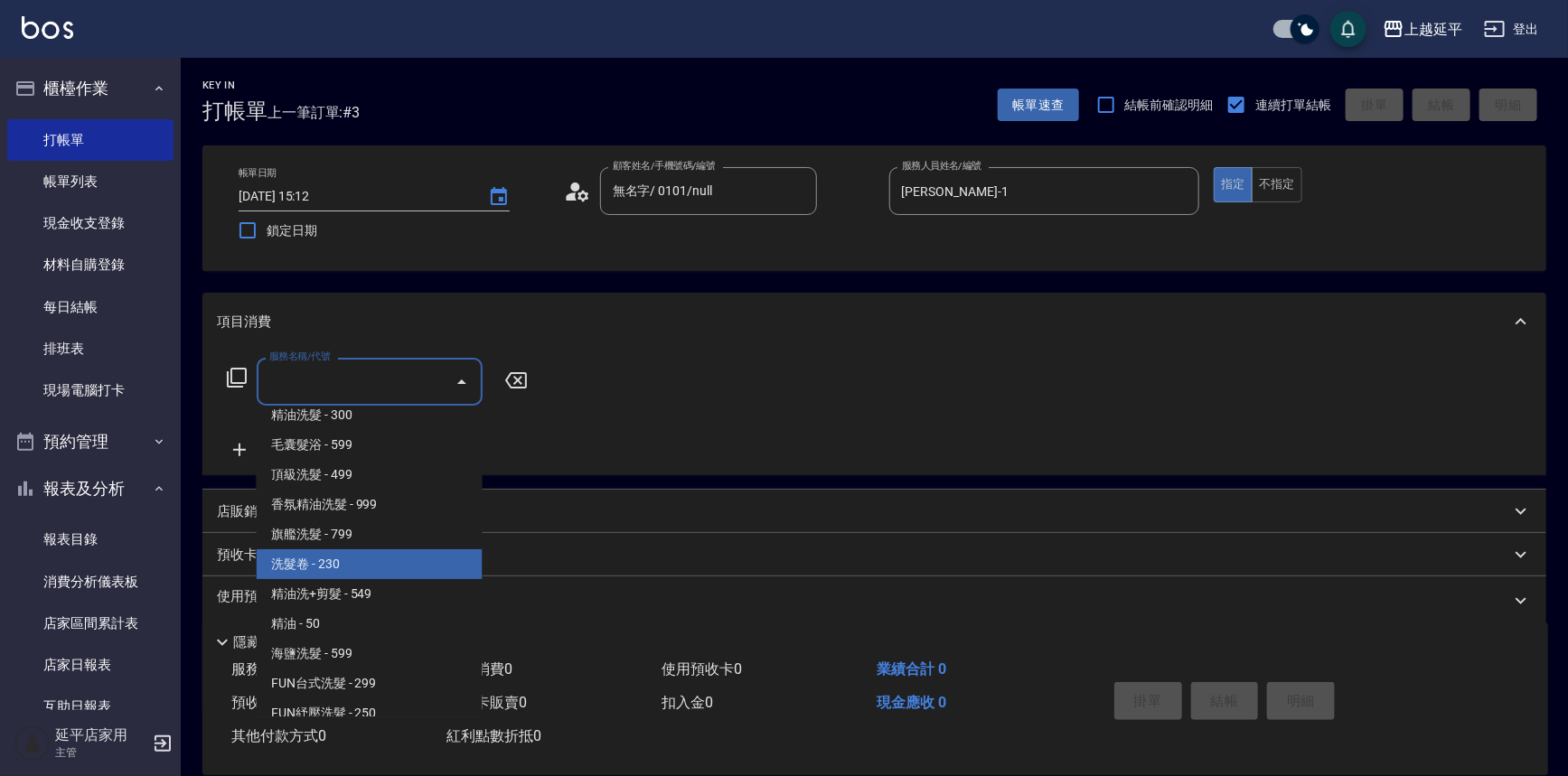
scroll to position [328, 0]
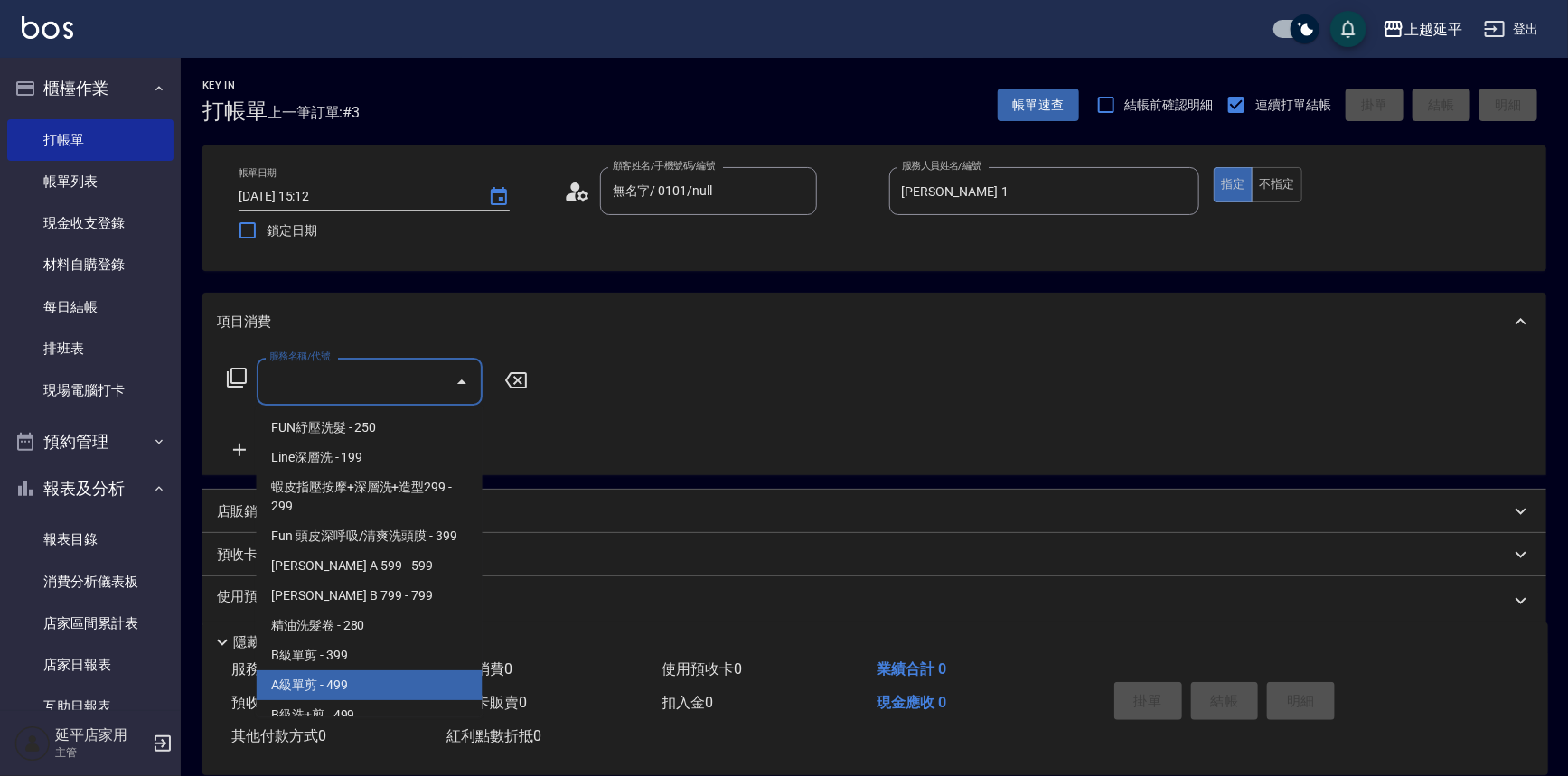
click at [313, 687] on span "A級單剪 - 499" at bounding box center [368, 685] width 226 height 30
type input "A級單剪(202)"
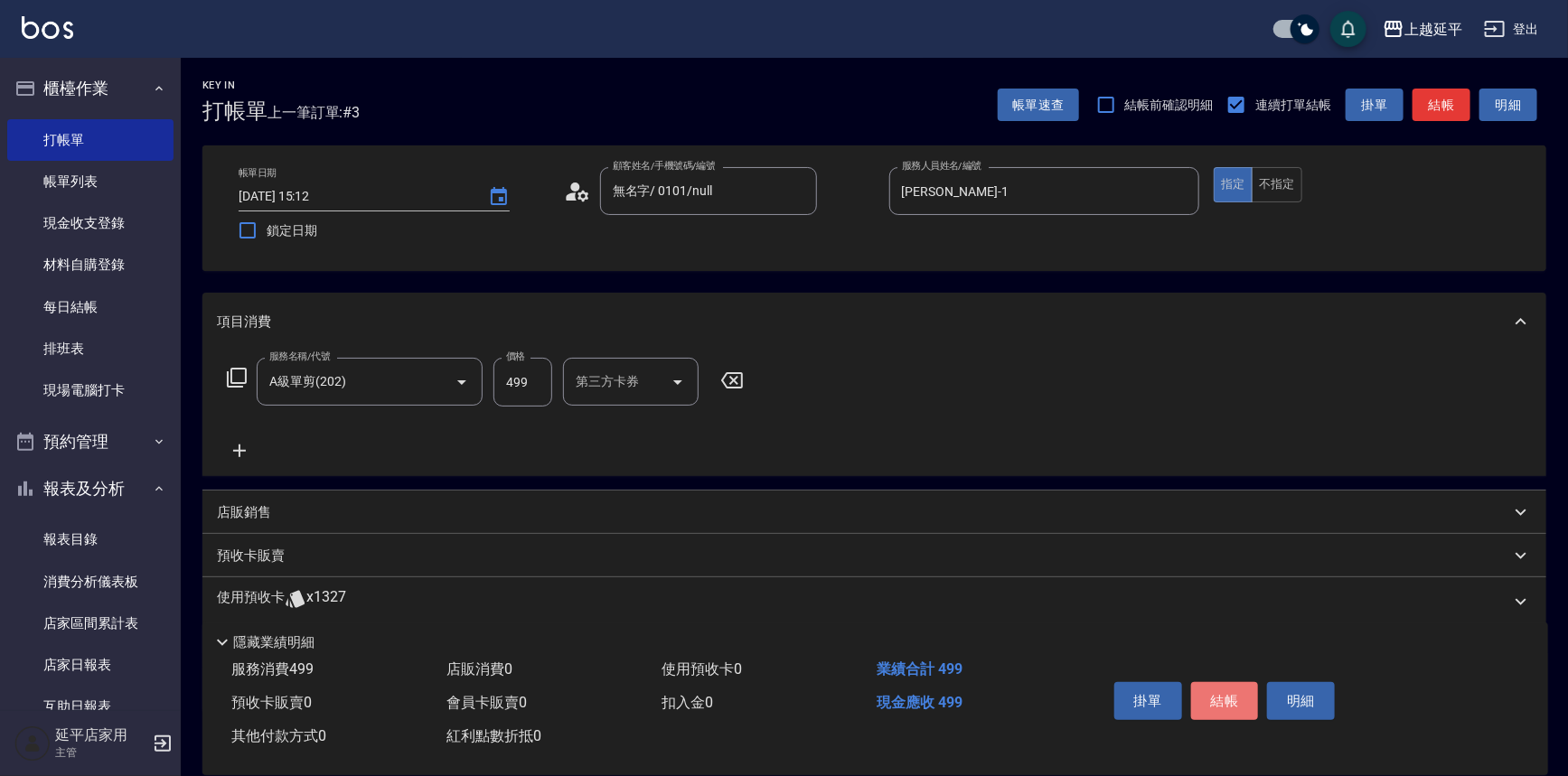
drag, startPoint x: 1233, startPoint y: 690, endPoint x: 956, endPoint y: 620, distance: 285.7
click at [1226, 690] on button "結帳" at bounding box center [1224, 701] width 68 height 38
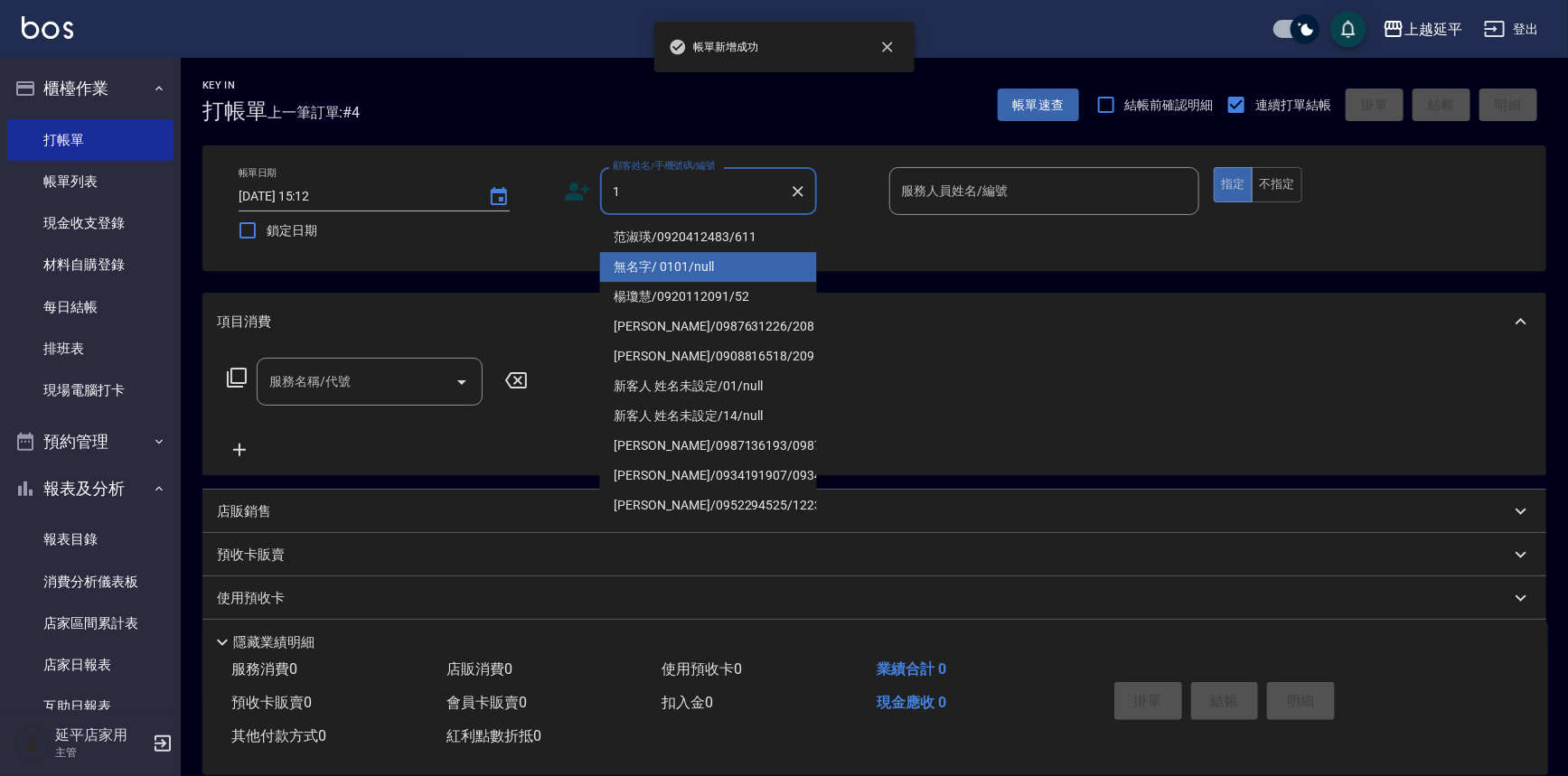
click at [655, 270] on li "無名字/ 0101/null" at bounding box center [708, 267] width 217 height 30
type input "無名字/ 0101/null"
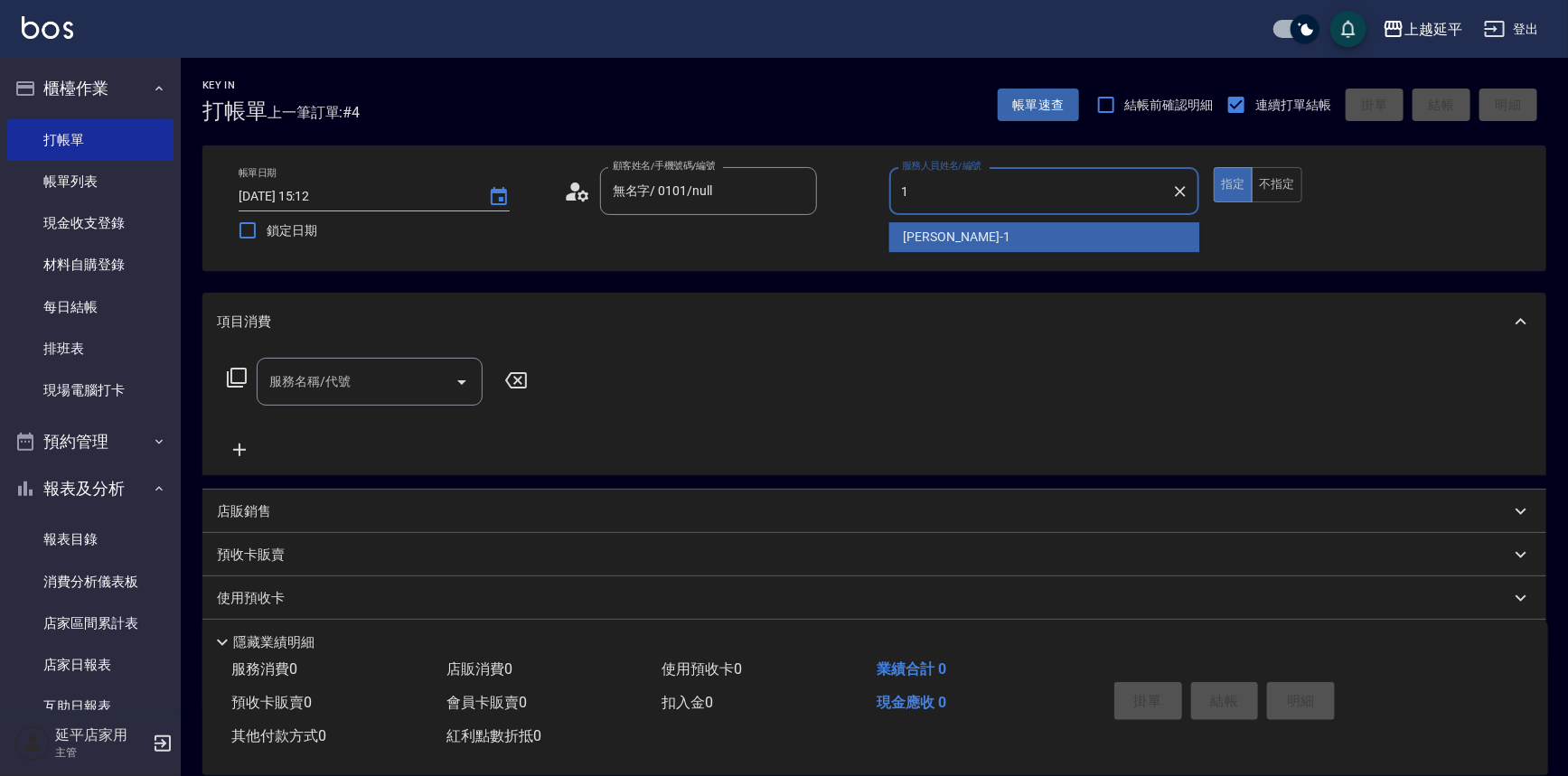
click at [925, 241] on span "[PERSON_NAME]-1" at bounding box center [957, 237] width 107 height 19
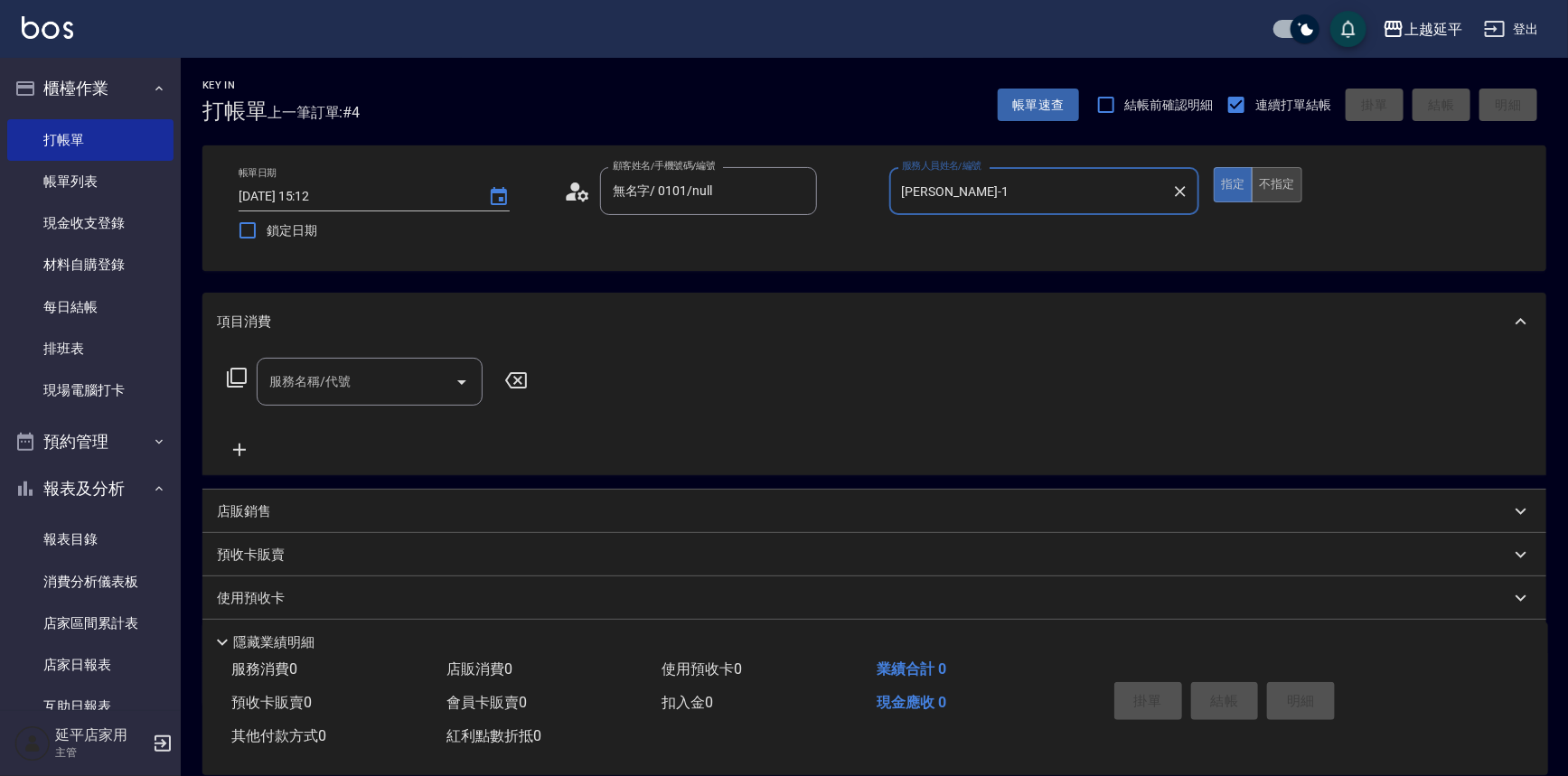
type input "[PERSON_NAME]-1"
click at [1277, 182] on button "不指定" at bounding box center [1276, 184] width 51 height 35
click at [470, 382] on icon "Open" at bounding box center [462, 382] width 22 height 22
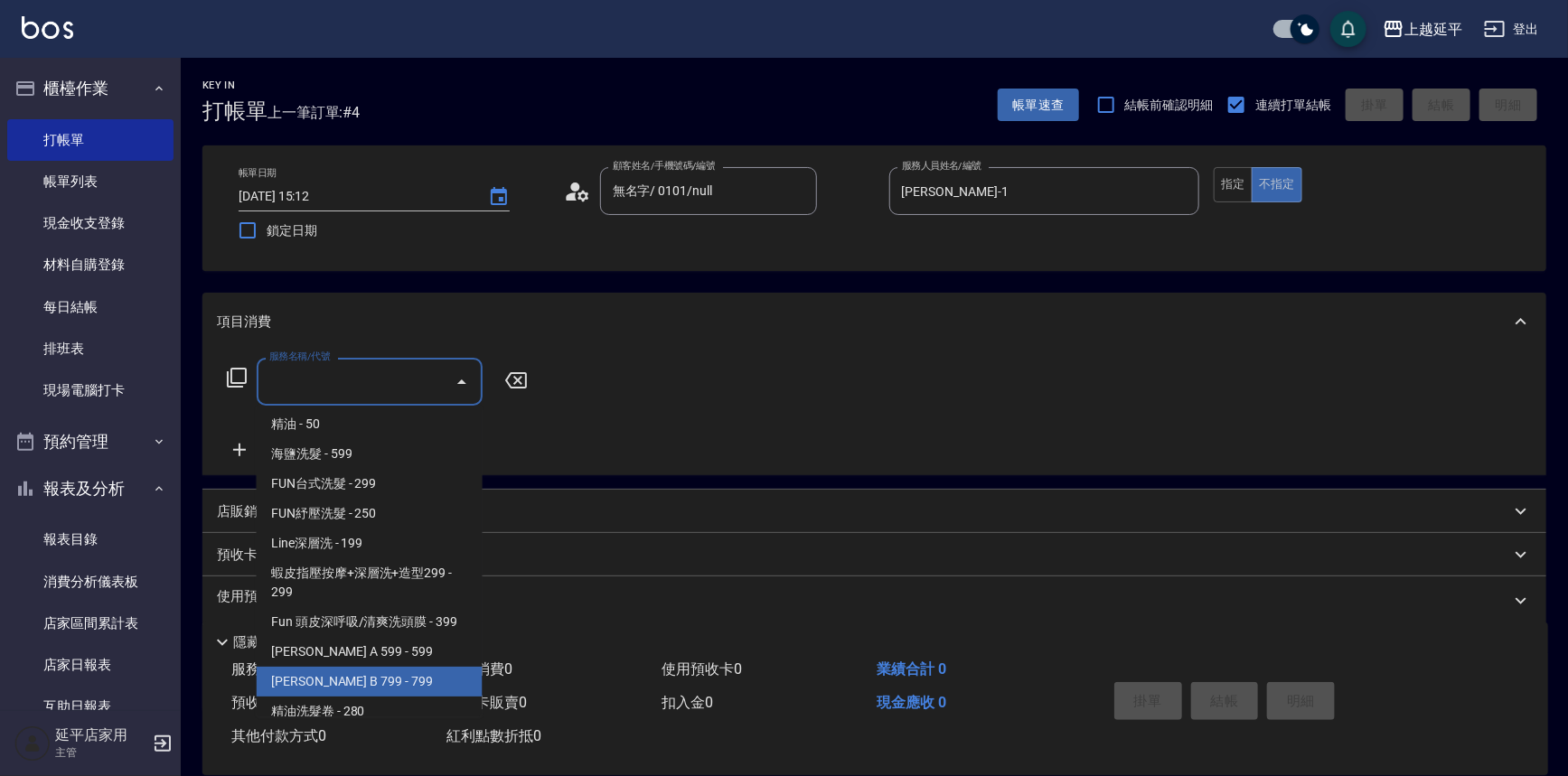
scroll to position [411, 0]
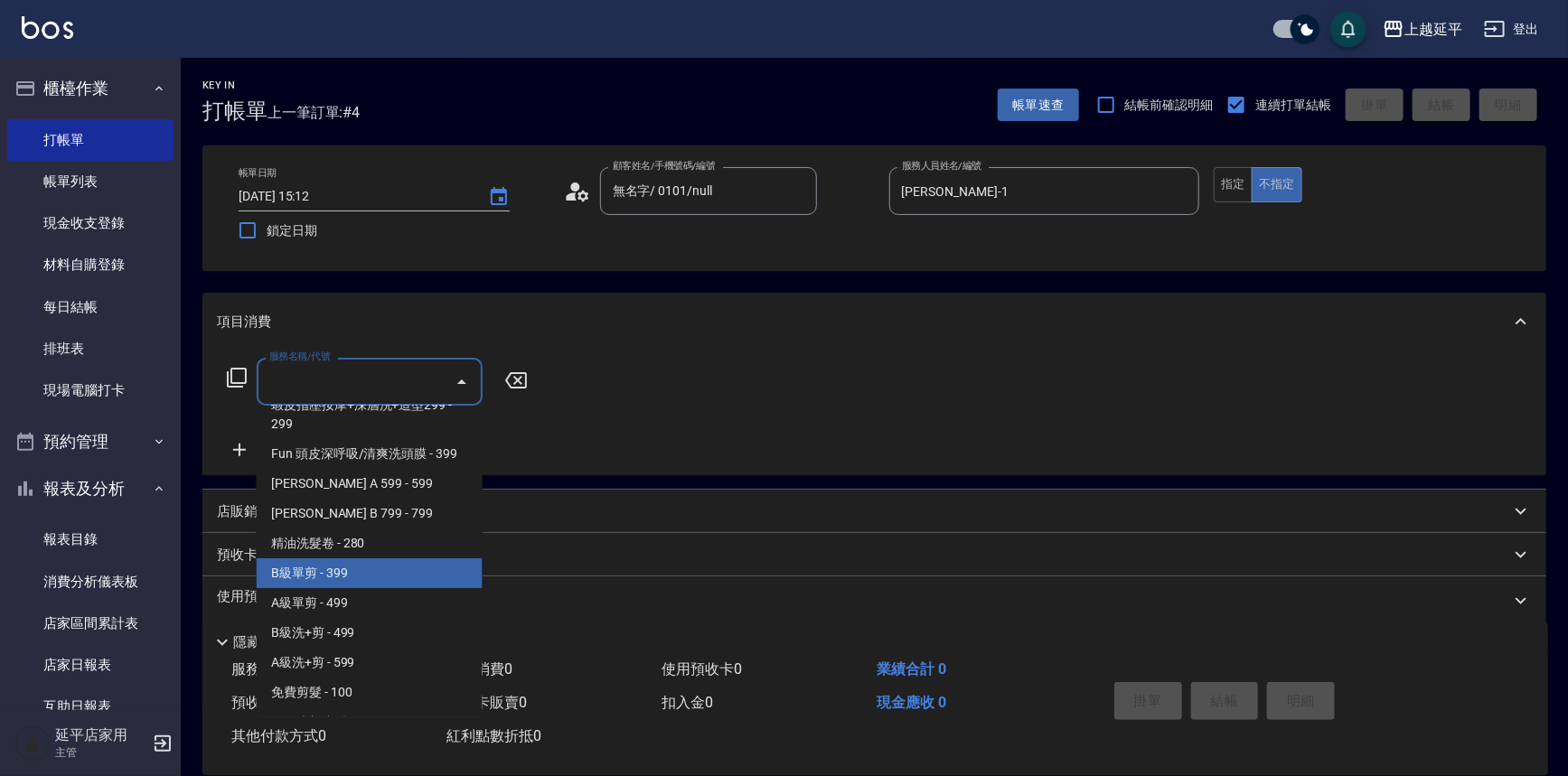
click at [344, 580] on span "B級單剪 - 399" at bounding box center [368, 573] width 226 height 30
type input "B級單剪(201)"
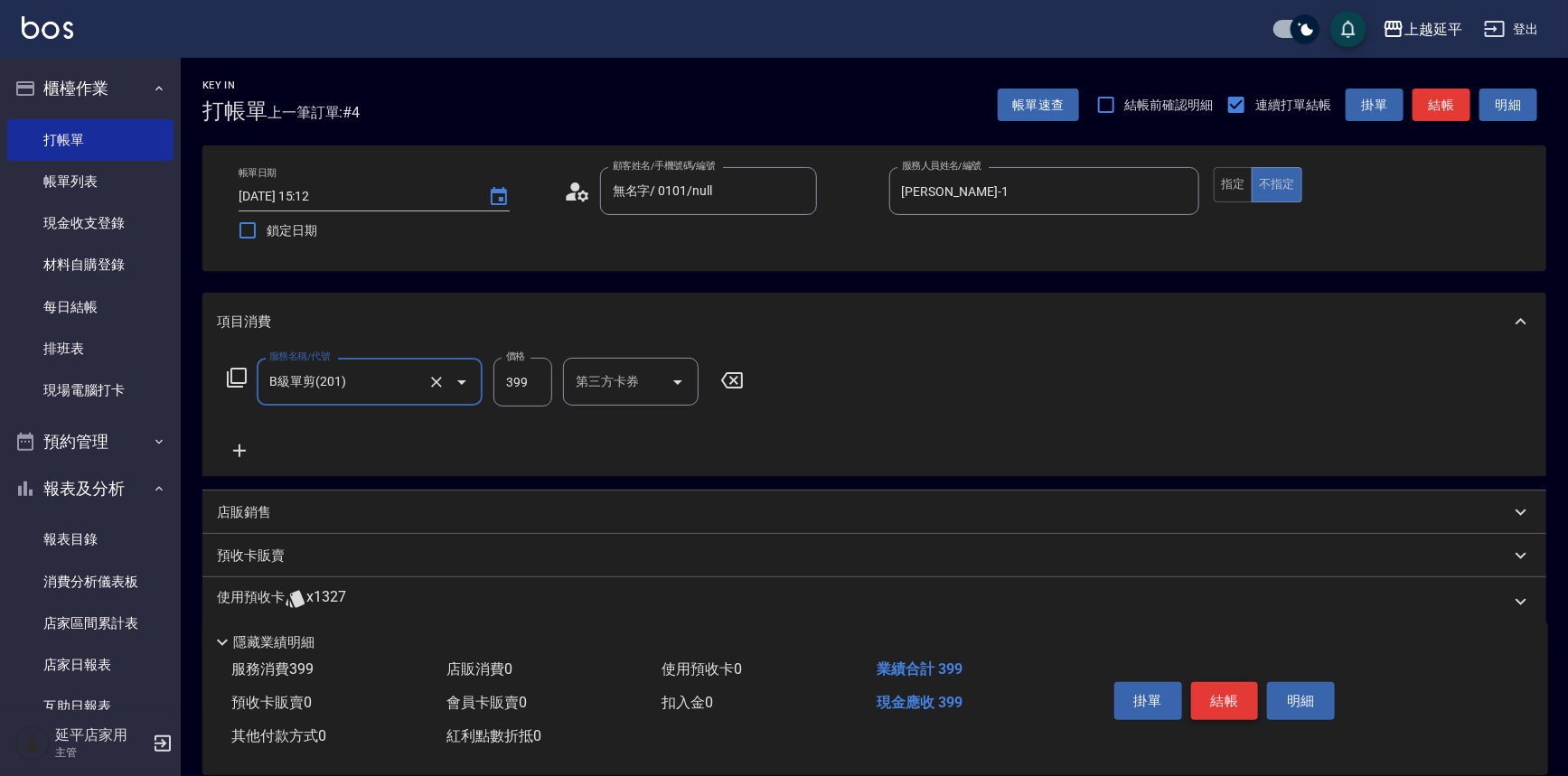
click at [1211, 692] on button "結帳" at bounding box center [1224, 701] width 68 height 38
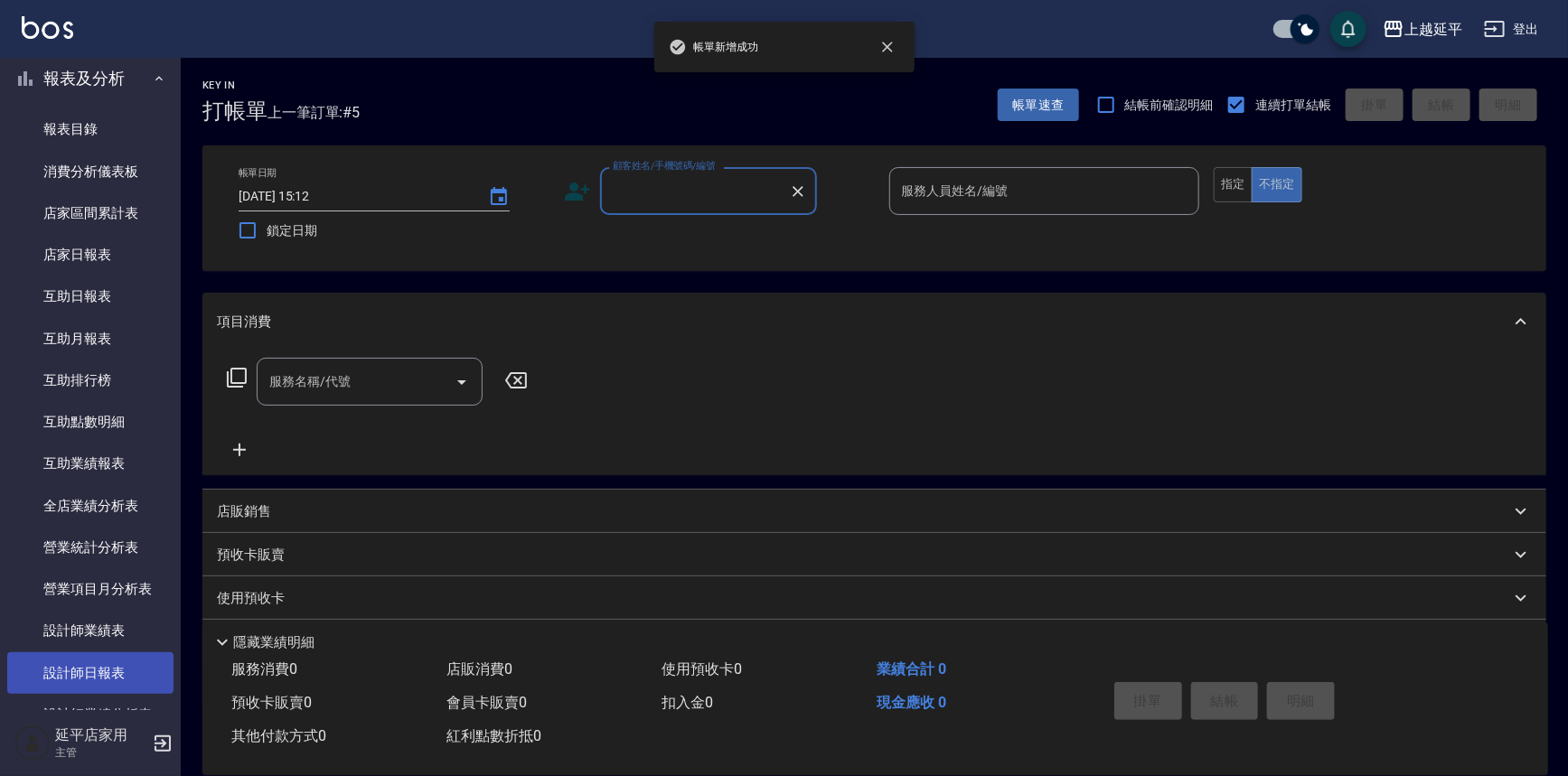
click at [106, 675] on link "設計師日報表" at bounding box center [90, 672] width 166 height 41
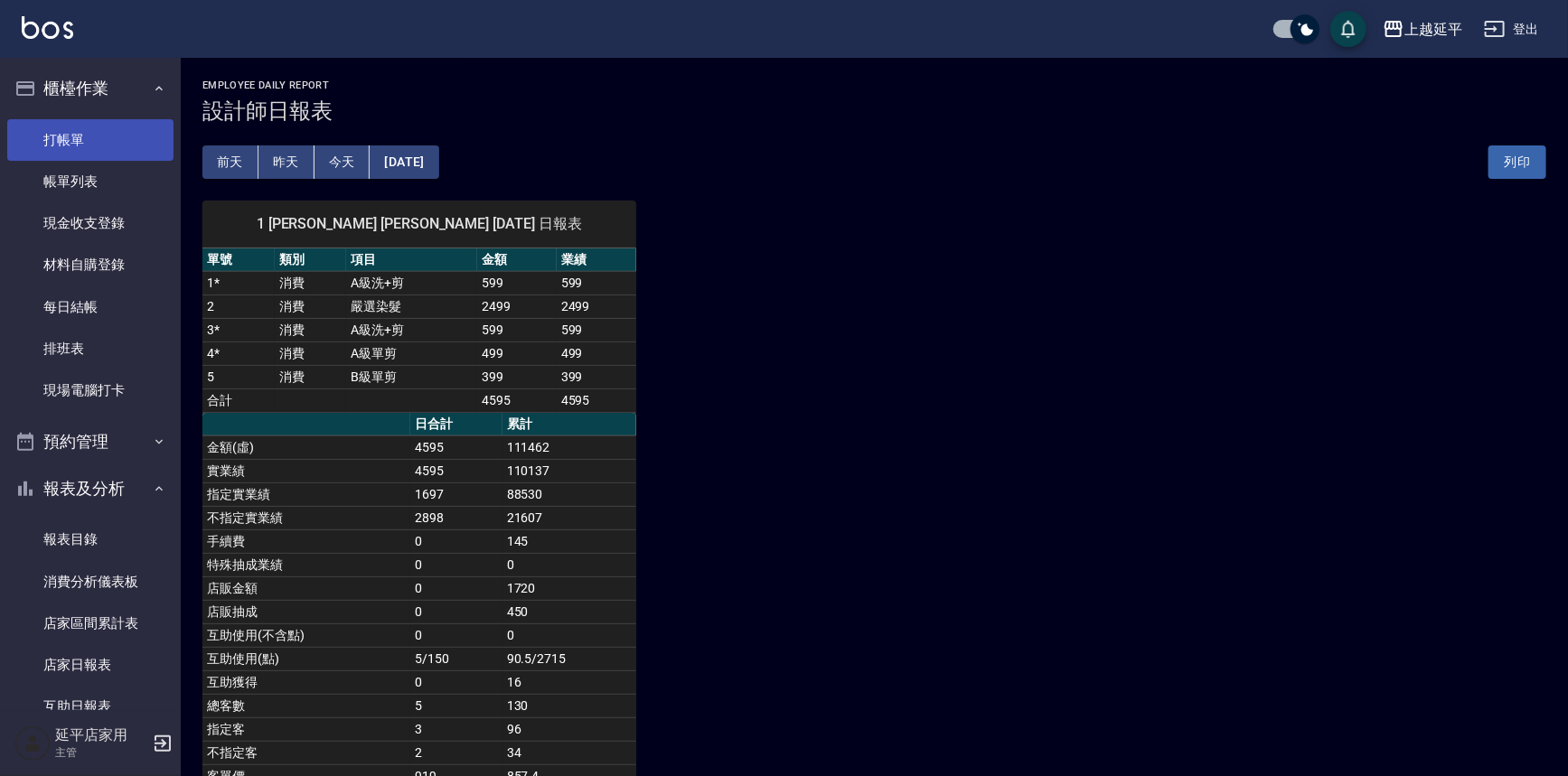
click at [72, 130] on link "打帳單" at bounding box center [90, 139] width 166 height 41
